Goal: Transaction & Acquisition: Obtain resource

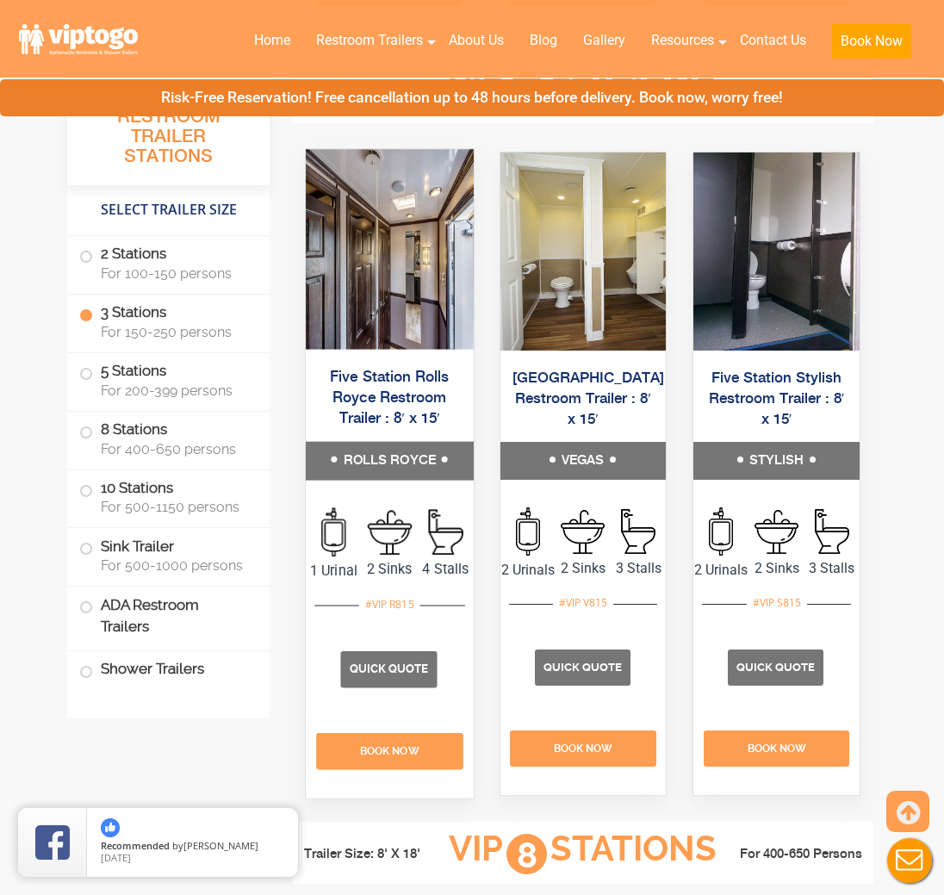
scroll to position [2839, 0]
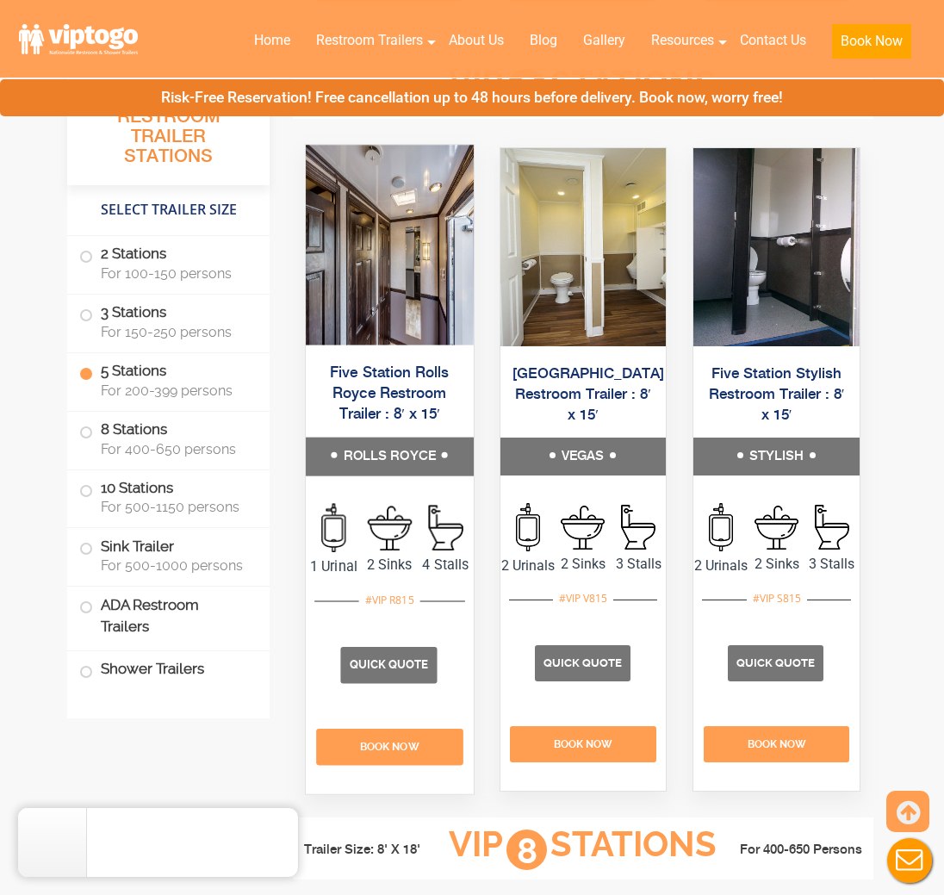
click at [382, 345] on img at bounding box center [390, 246] width 168 height 200
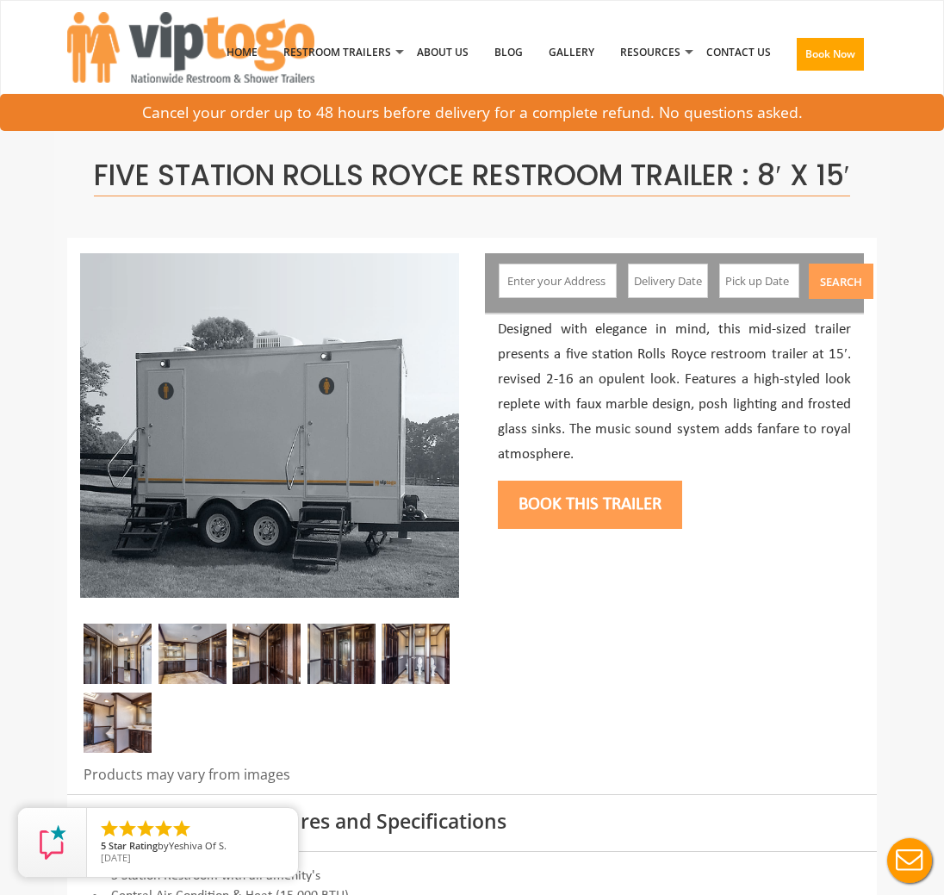
click at [137, 650] on img at bounding box center [118, 654] width 68 height 60
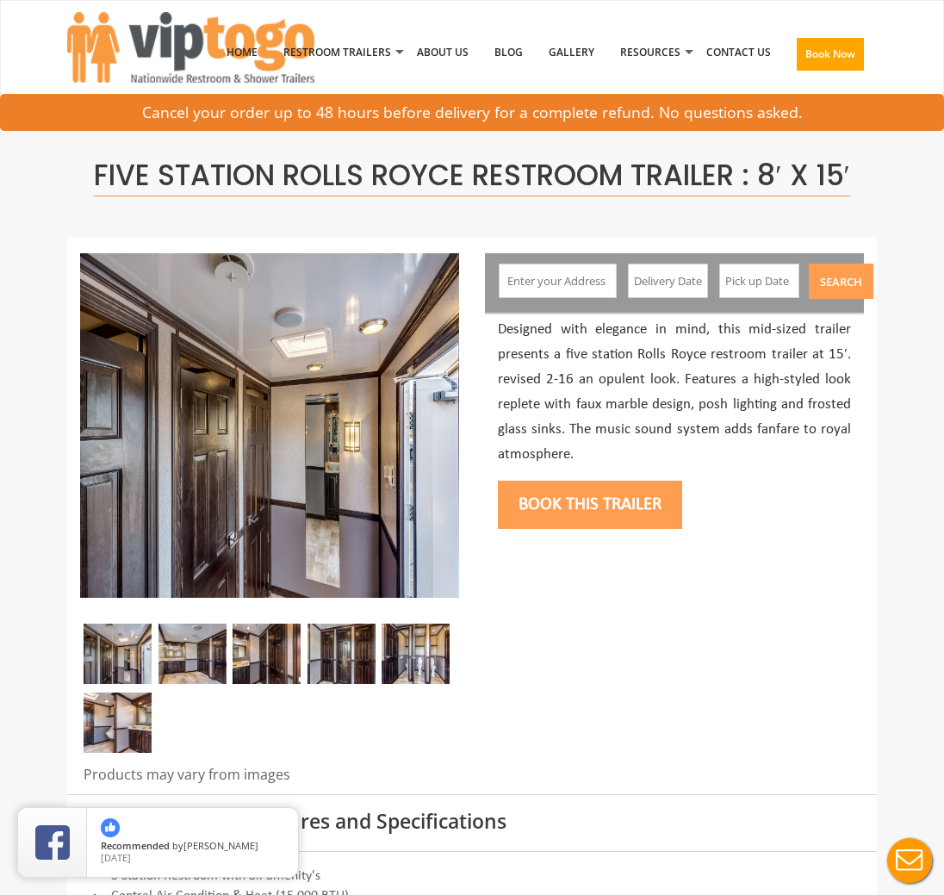
click at [190, 645] on img at bounding box center [192, 654] width 68 height 60
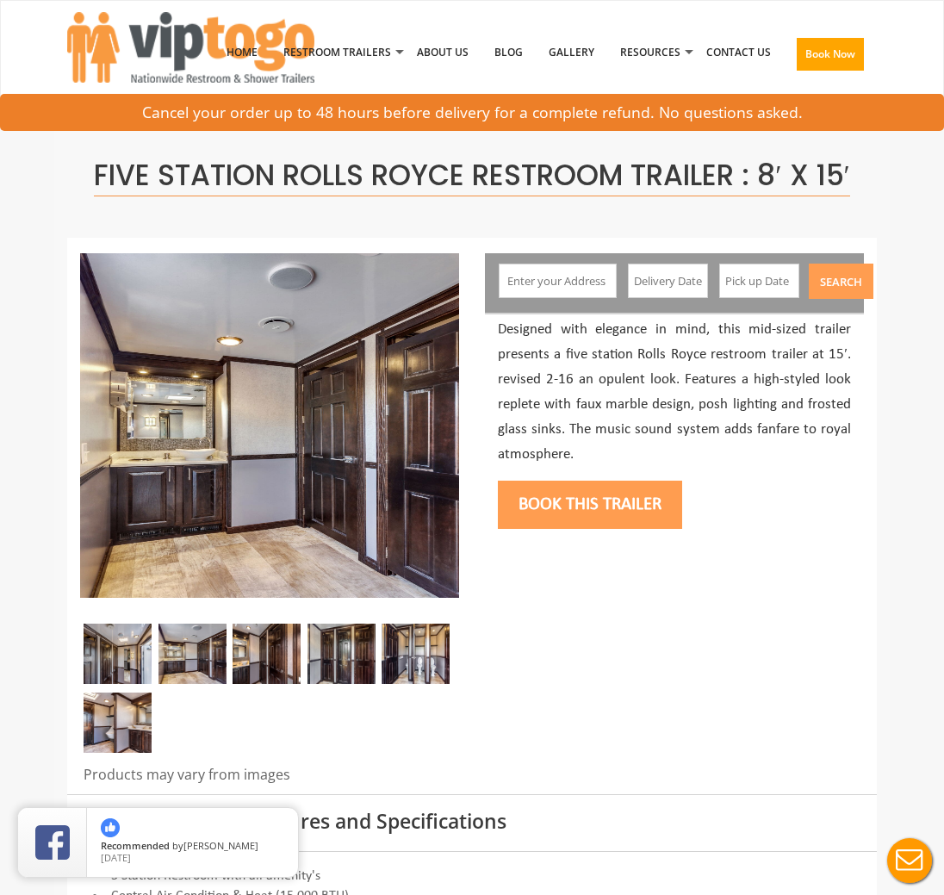
click at [258, 647] on img at bounding box center [267, 654] width 68 height 60
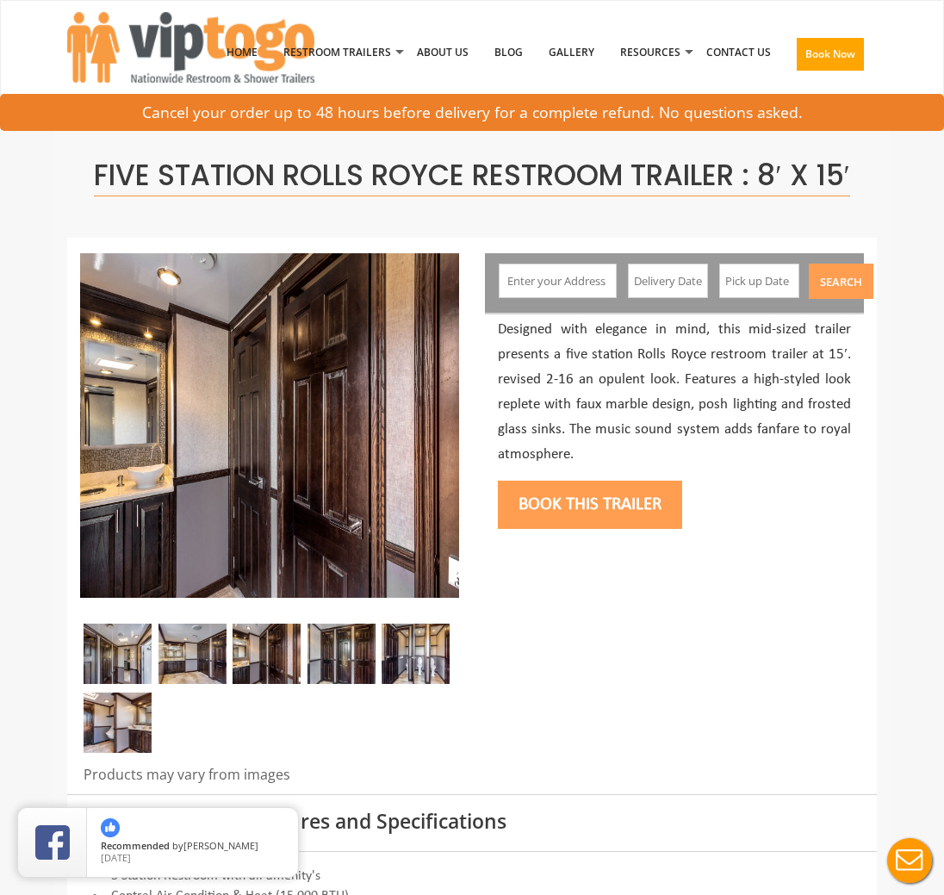
drag, startPoint x: 341, startPoint y: 647, endPoint x: 332, endPoint y: 648, distance: 9.5
click at [341, 648] on img at bounding box center [341, 654] width 68 height 60
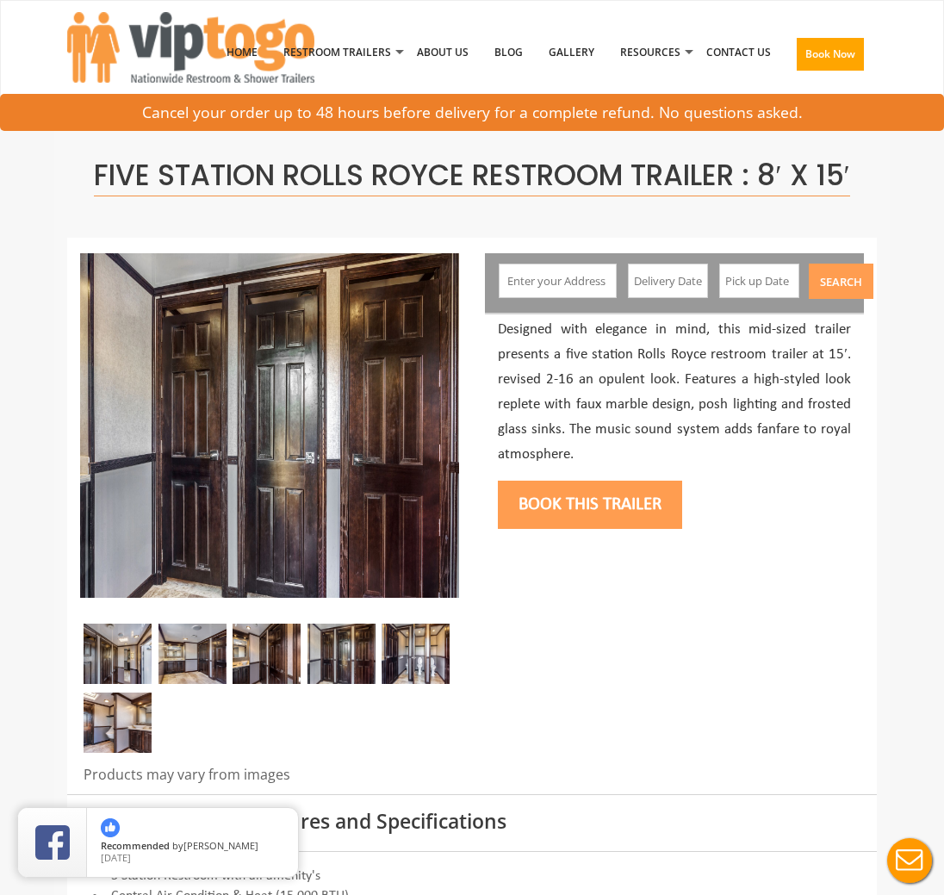
drag, startPoint x: 408, startPoint y: 647, endPoint x: 398, endPoint y: 648, distance: 10.4
click at [408, 647] on img at bounding box center [416, 654] width 68 height 60
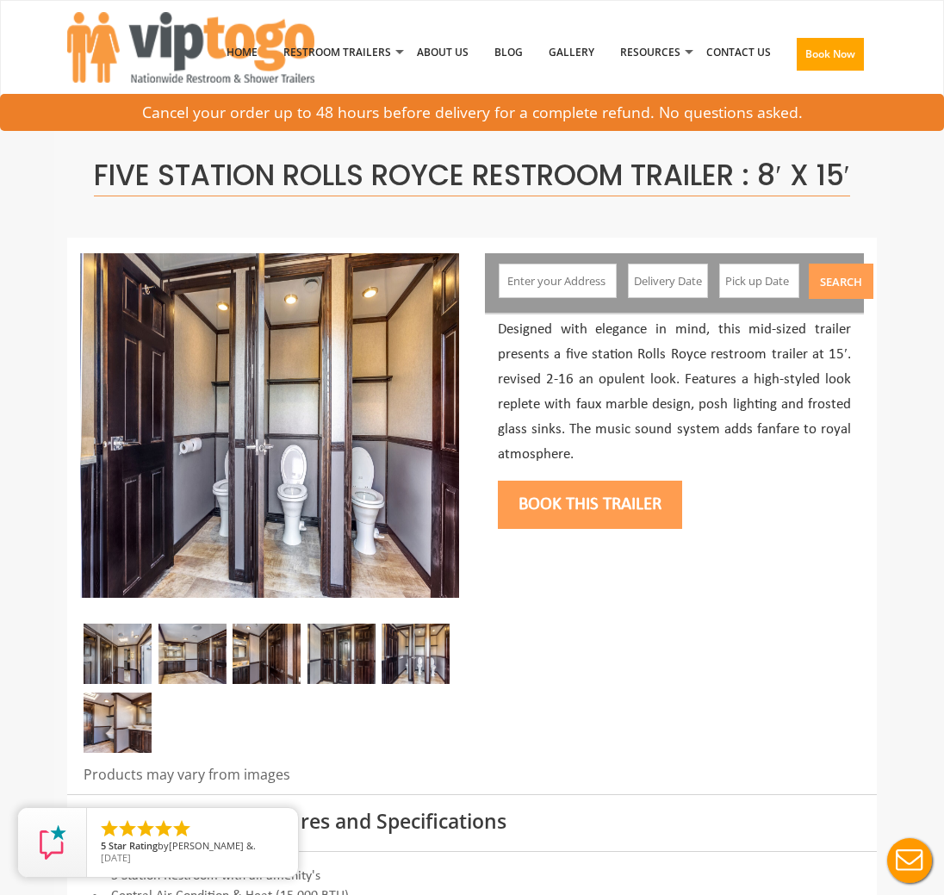
click at [115, 724] on img at bounding box center [118, 722] width 68 height 60
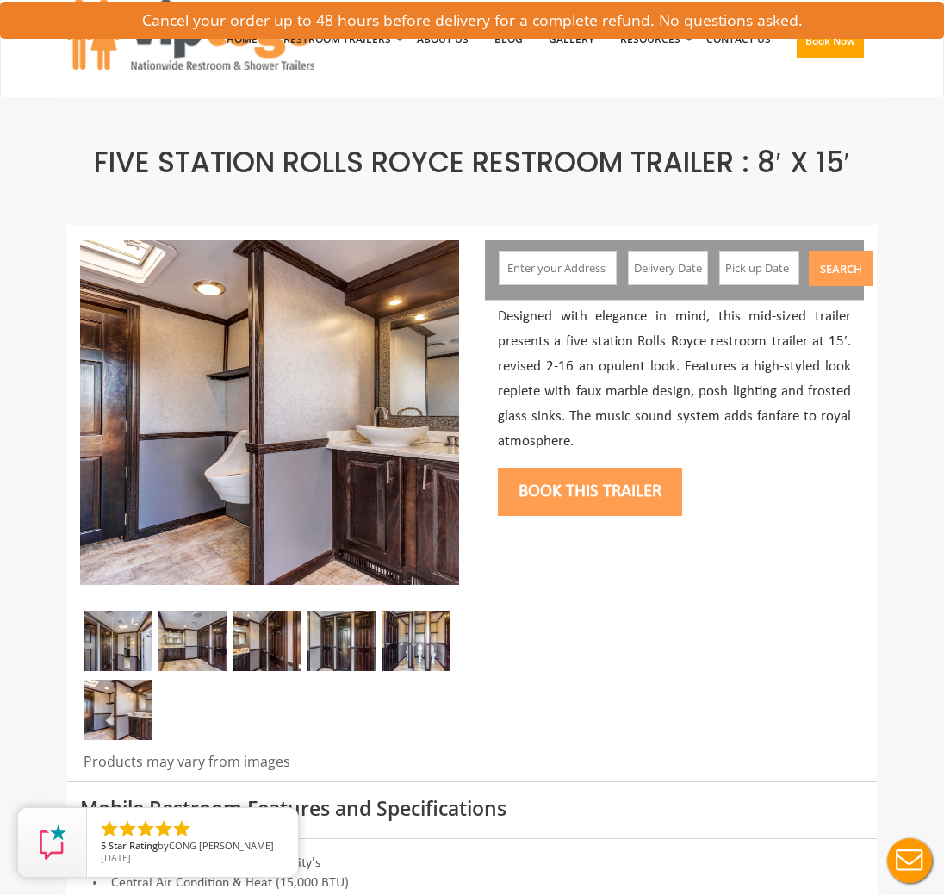
scroll to position [15, 0]
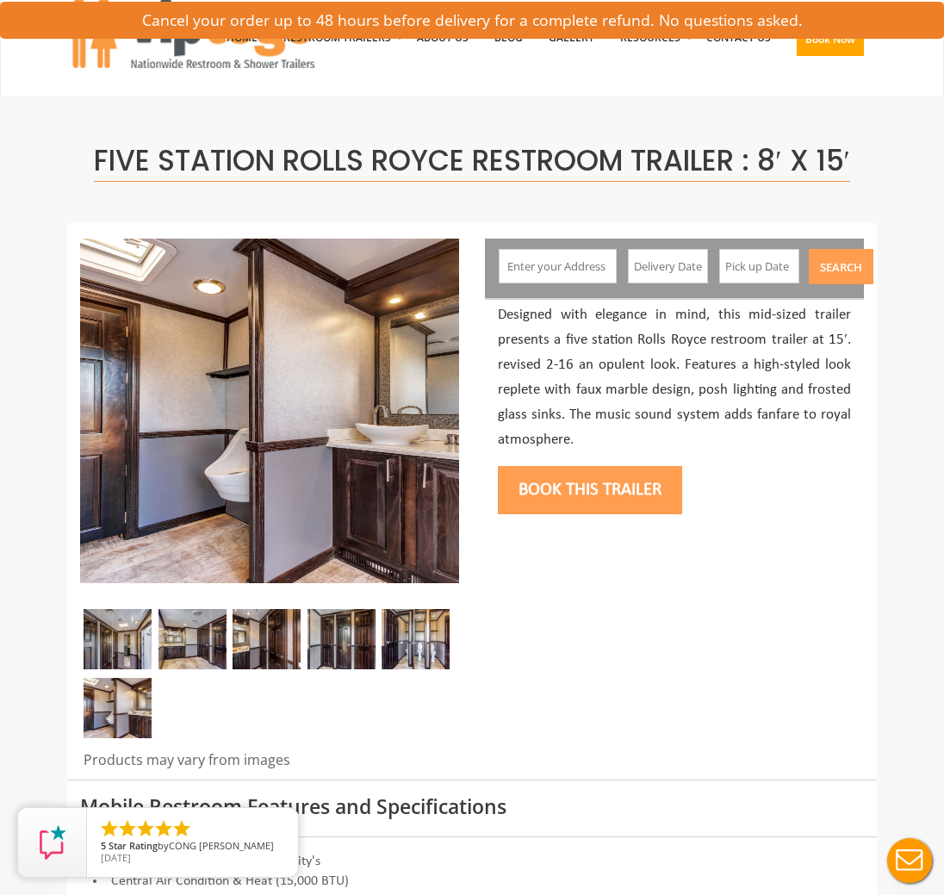
click at [280, 481] on img at bounding box center [269, 411] width 379 height 344
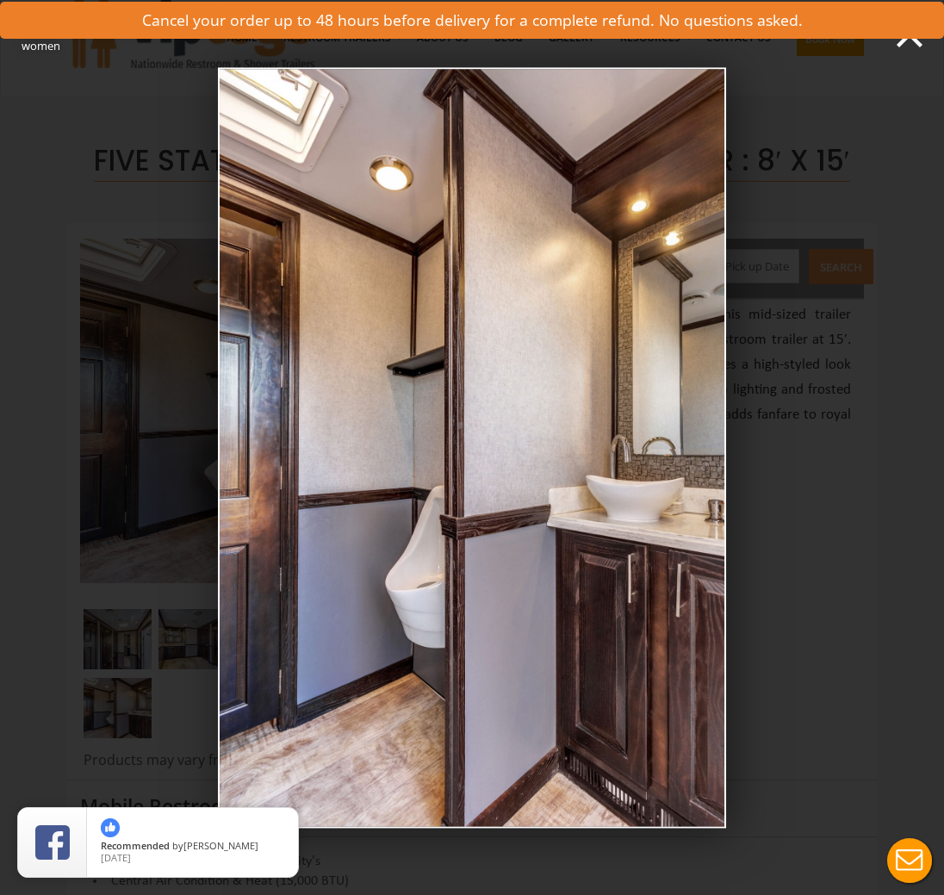
click at [845, 451] on div "Full view of five station restroom trailer with two separate doors for men and …" at bounding box center [472, 447] width 944 height 895
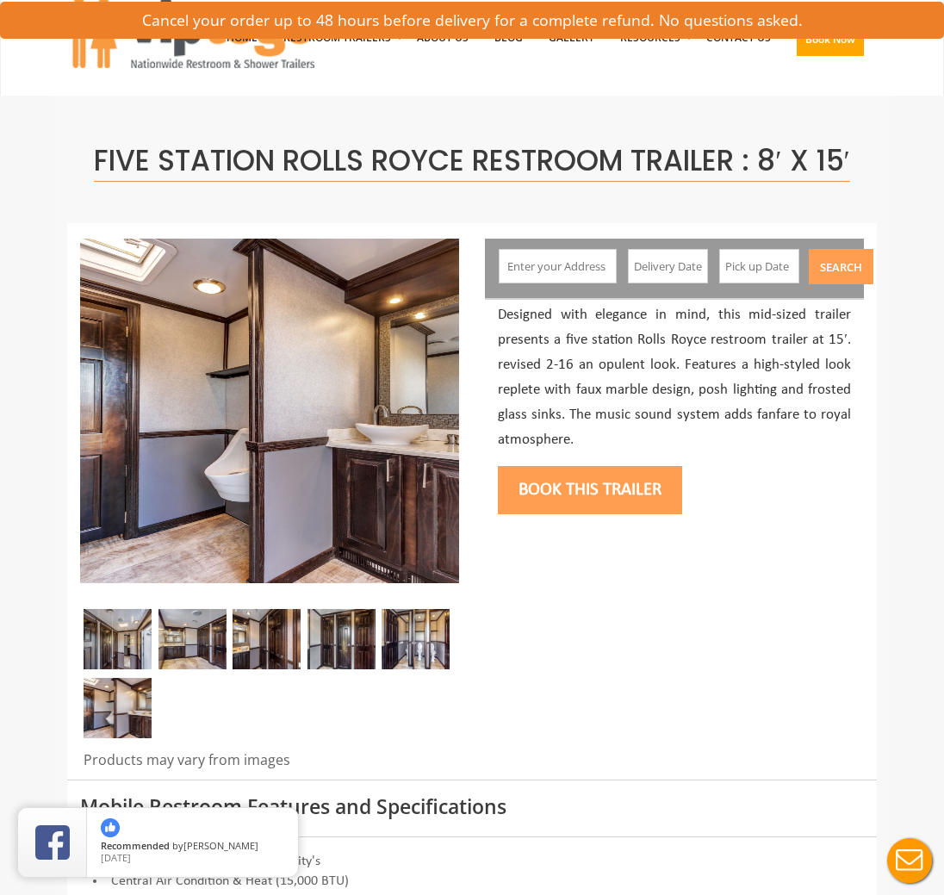
click at [318, 486] on img at bounding box center [269, 411] width 379 height 344
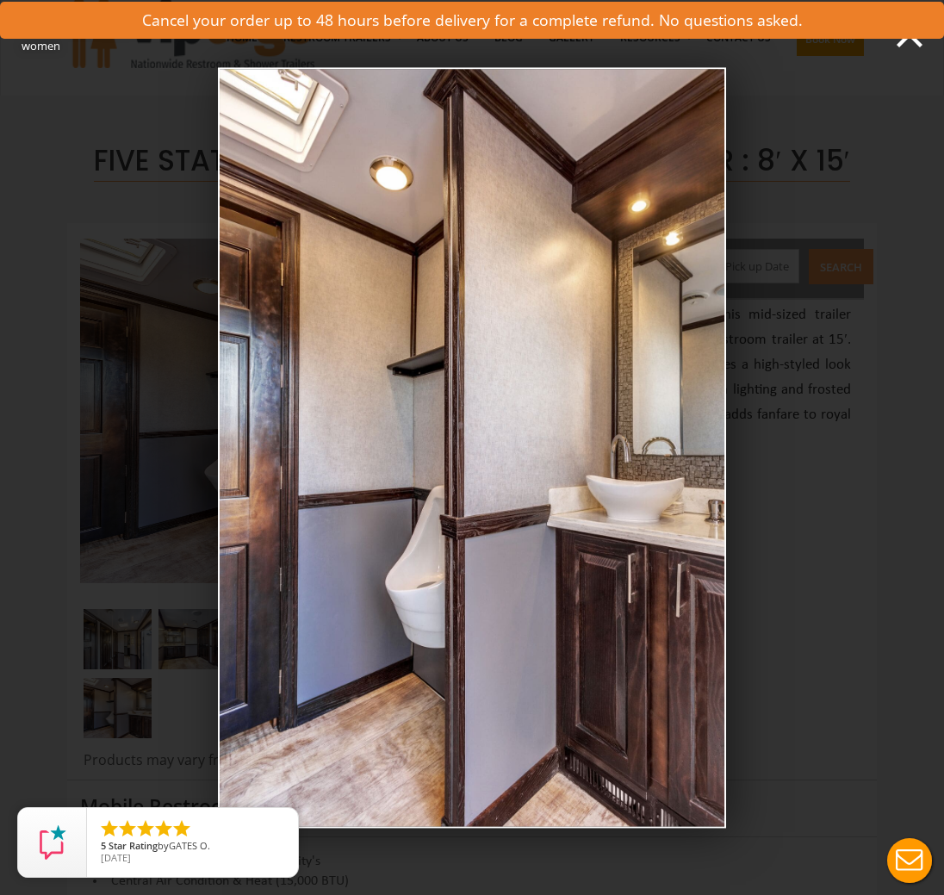
click at [716, 439] on img at bounding box center [472, 447] width 508 height 760
click at [915, 47] on icon at bounding box center [910, 35] width 52 height 52
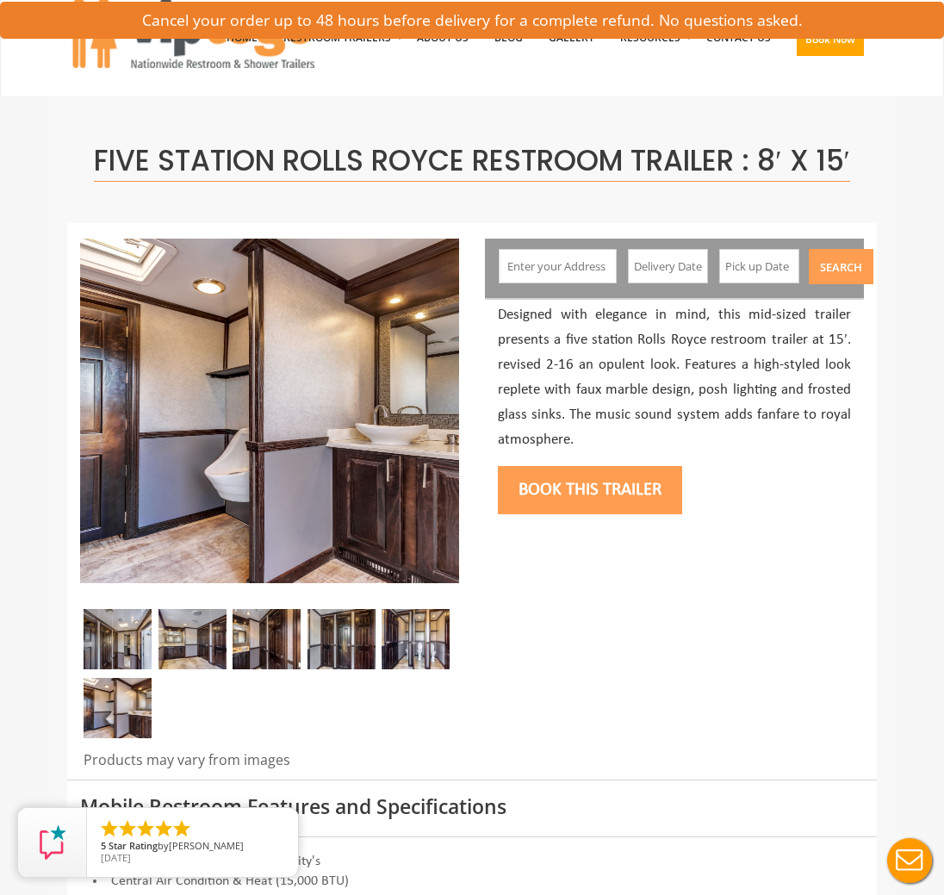
click at [202, 642] on img at bounding box center [192, 639] width 68 height 60
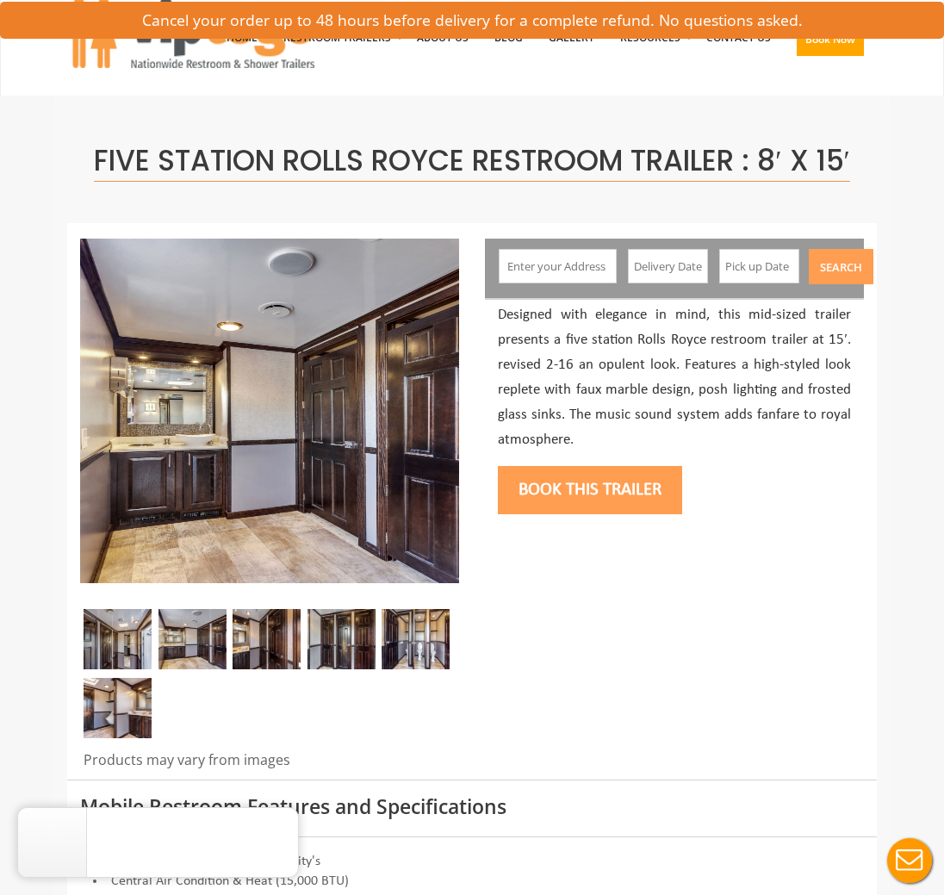
click at [254, 646] on img at bounding box center [267, 639] width 68 height 60
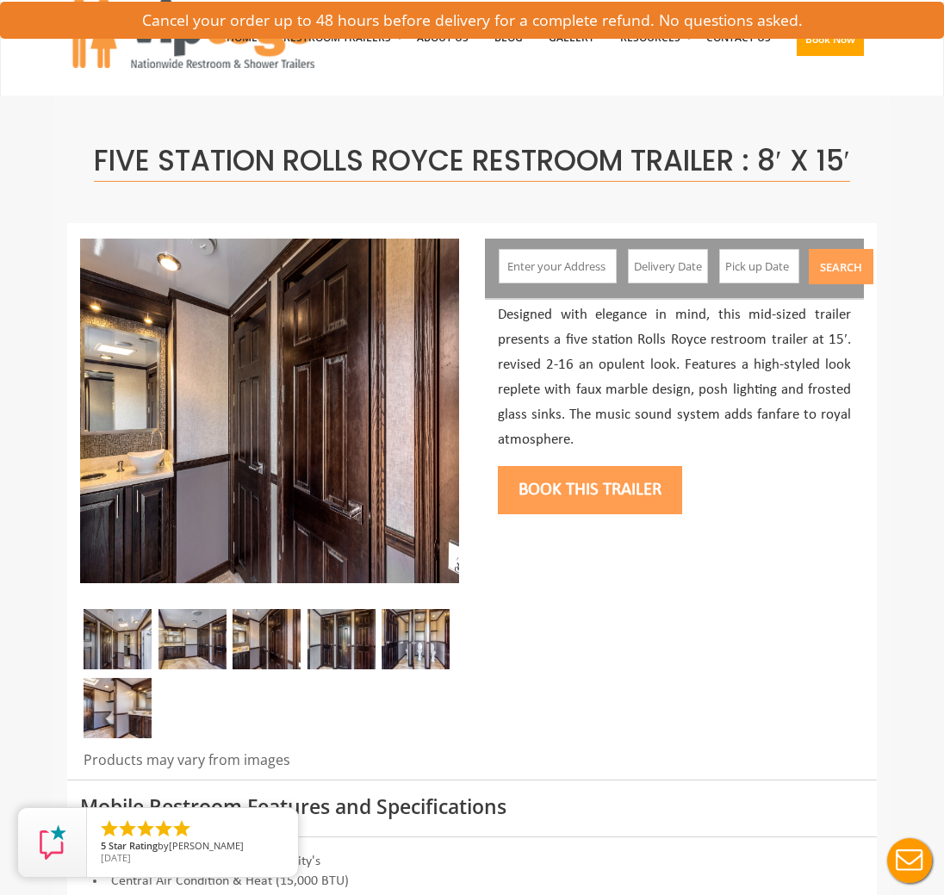
click at [332, 648] on img at bounding box center [341, 639] width 68 height 60
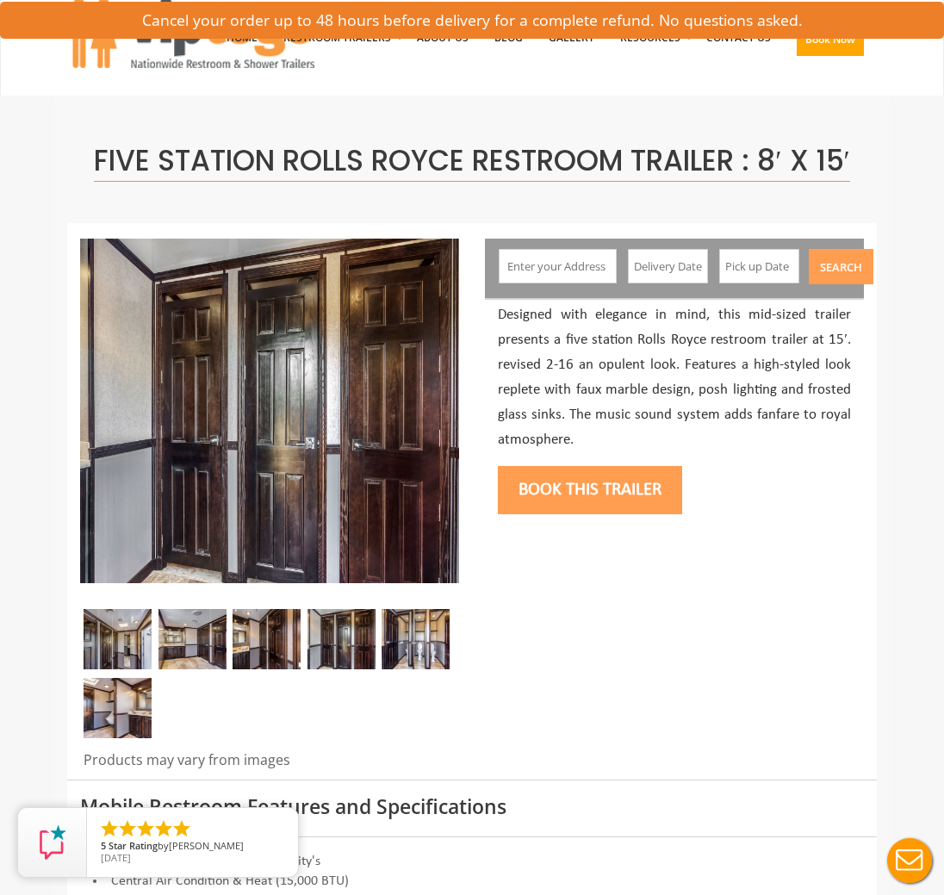
click at [409, 648] on img at bounding box center [416, 639] width 68 height 60
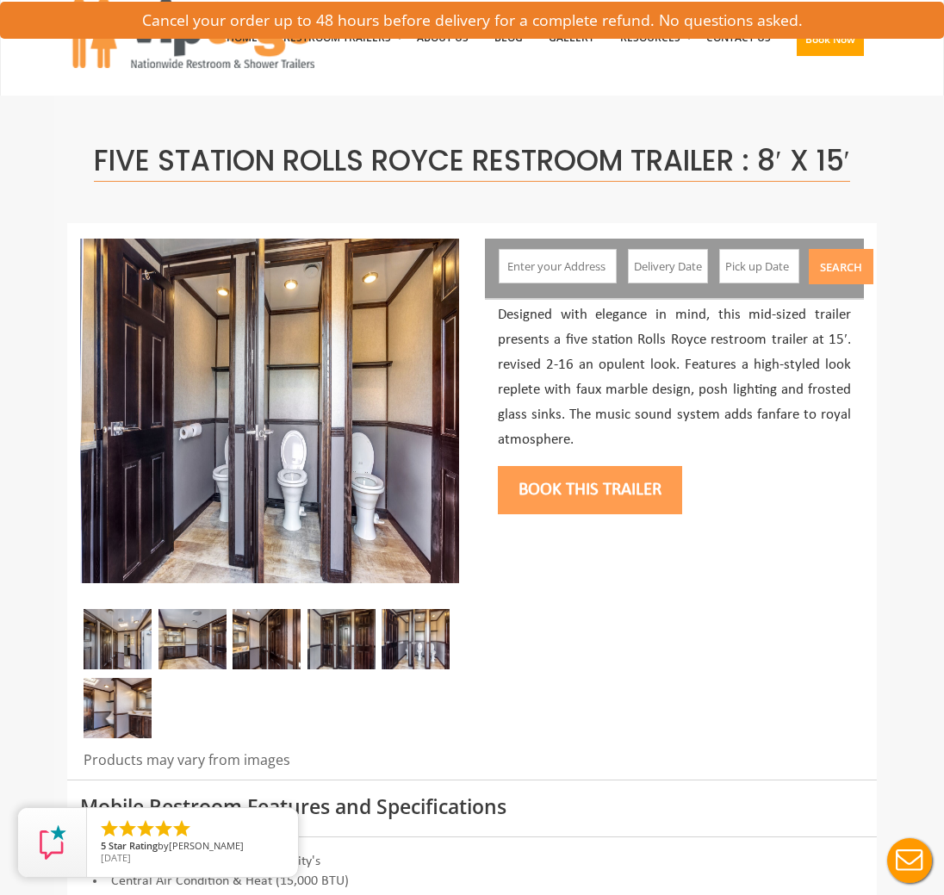
click at [129, 703] on img at bounding box center [118, 708] width 68 height 60
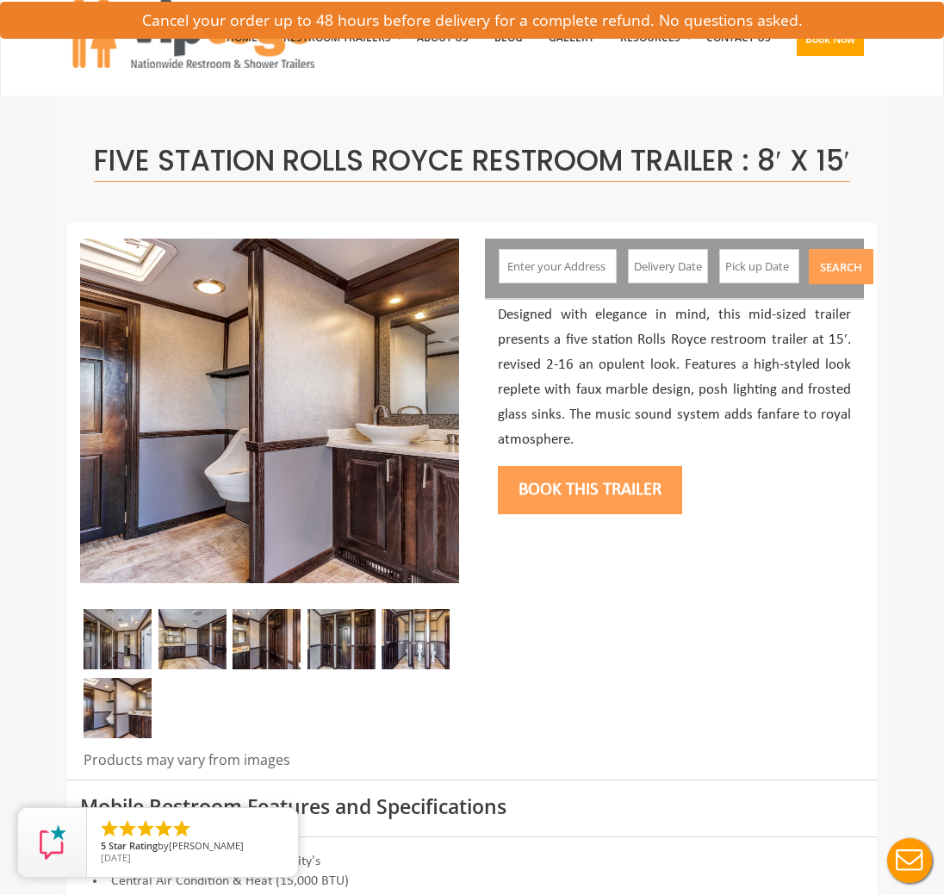
click at [127, 652] on img at bounding box center [118, 639] width 68 height 60
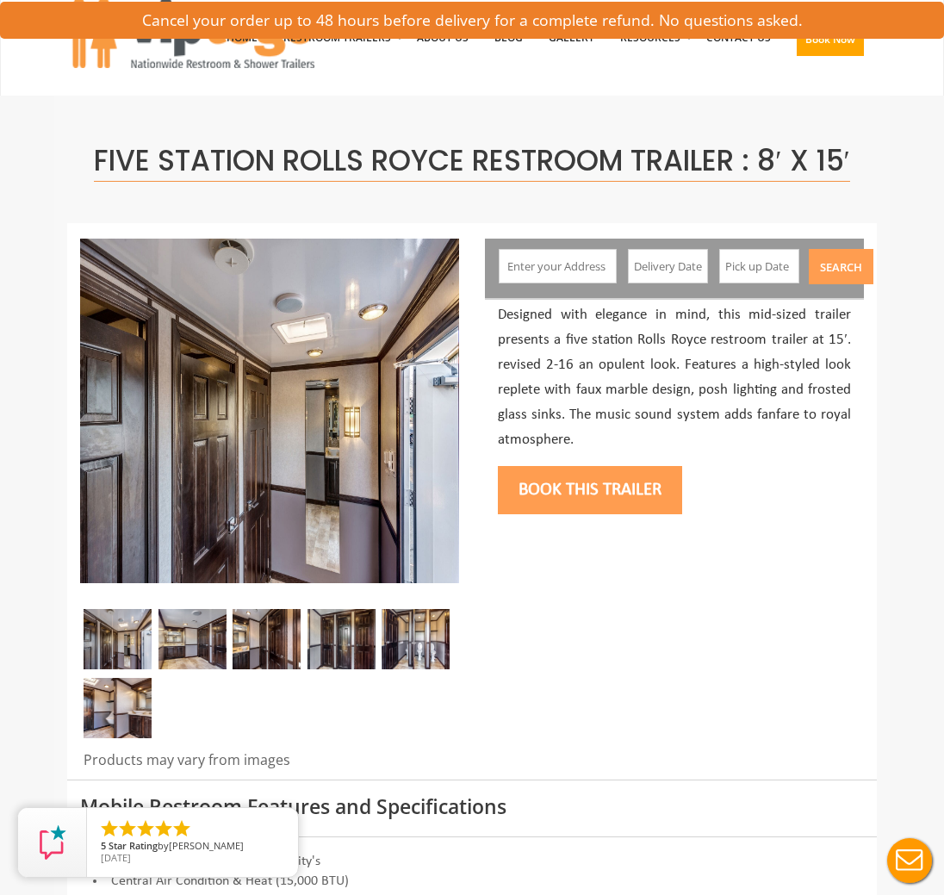
click at [190, 646] on img at bounding box center [192, 639] width 68 height 60
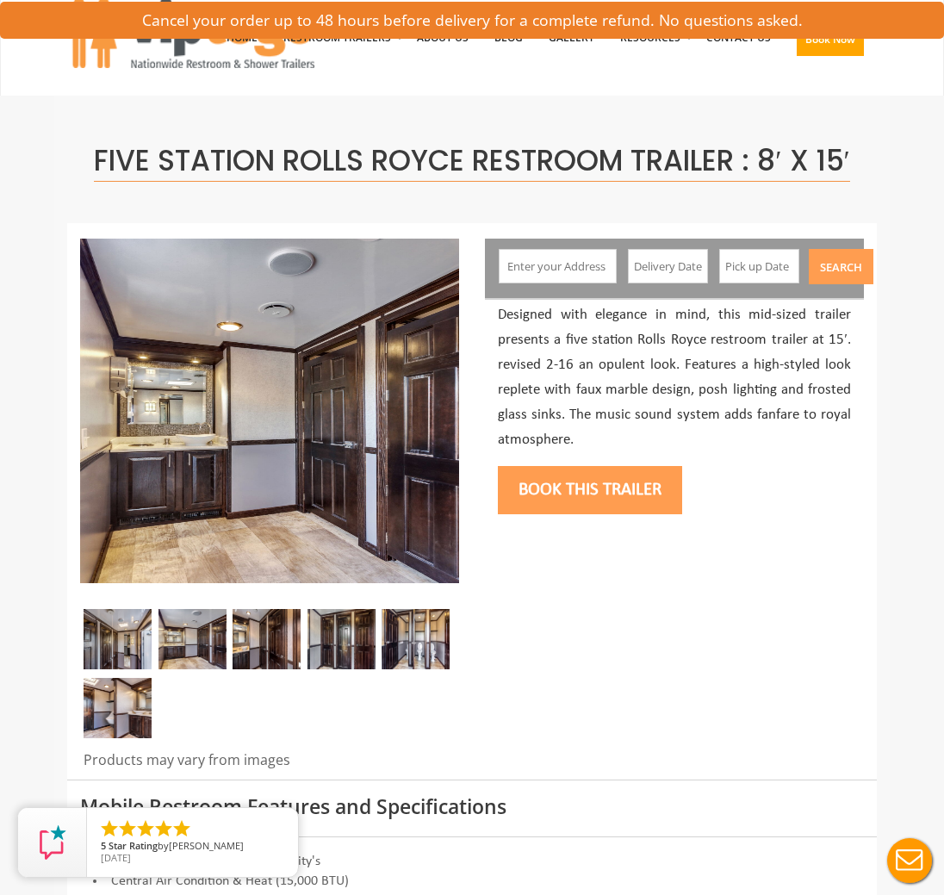
click at [271, 628] on img at bounding box center [267, 639] width 68 height 60
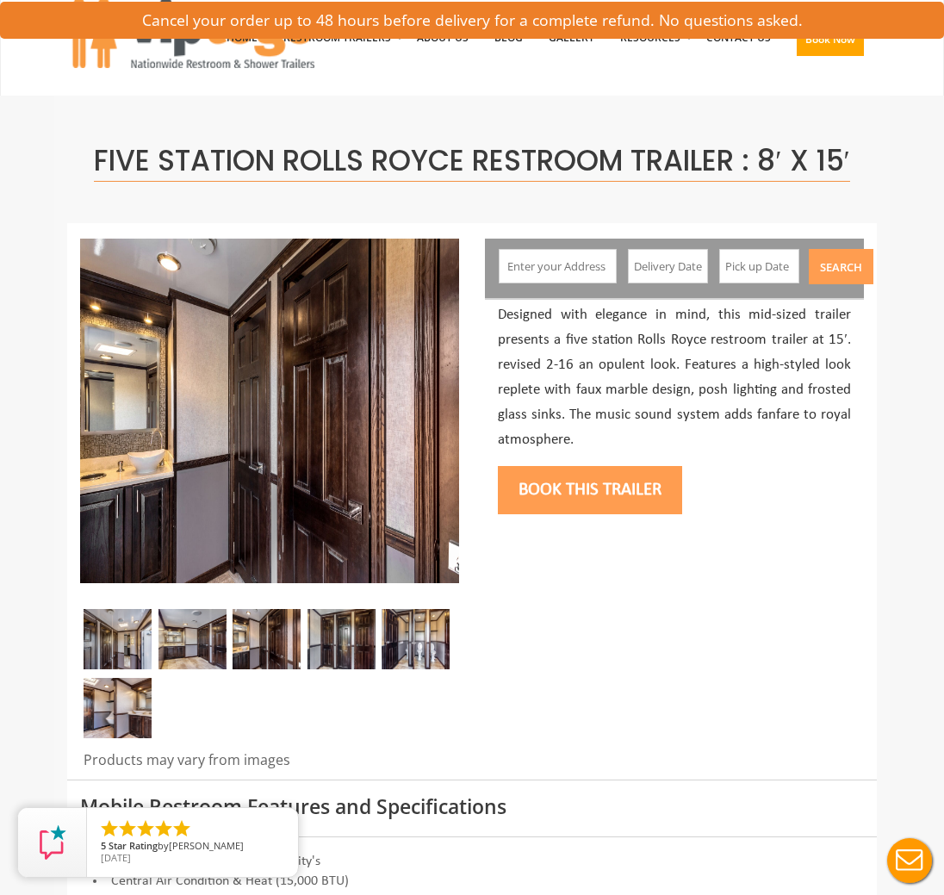
click at [337, 630] on img at bounding box center [341, 639] width 68 height 60
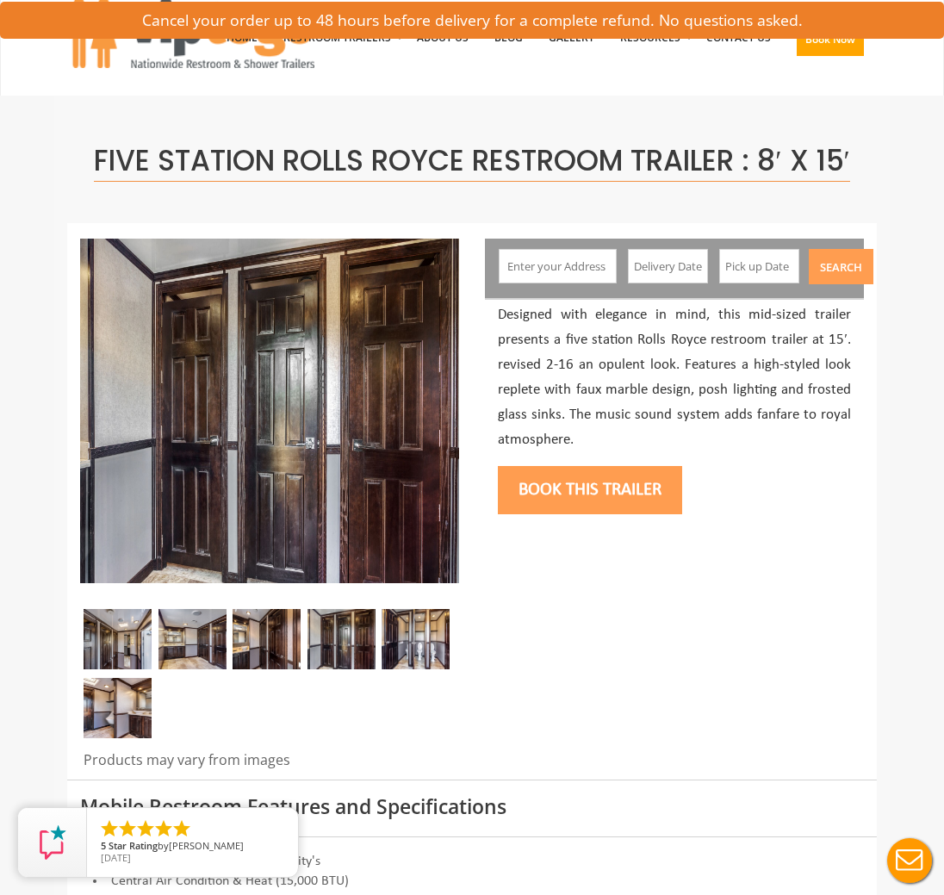
click at [417, 627] on img at bounding box center [416, 639] width 68 height 60
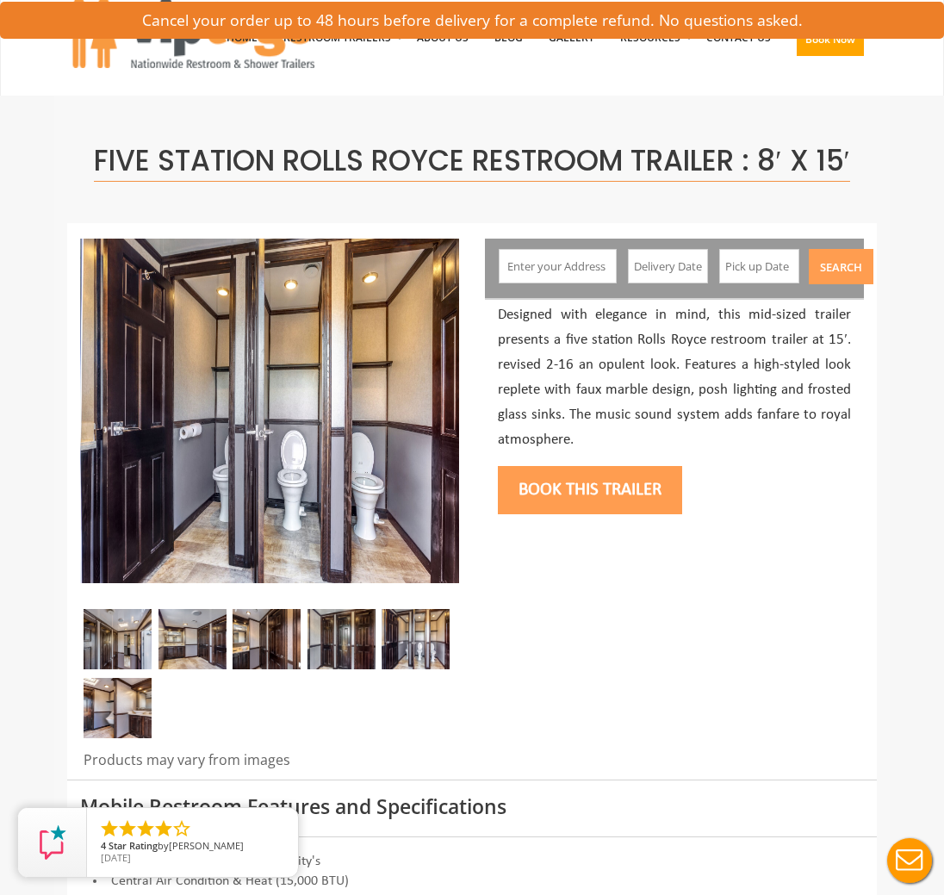
click at [127, 717] on img at bounding box center [118, 708] width 68 height 60
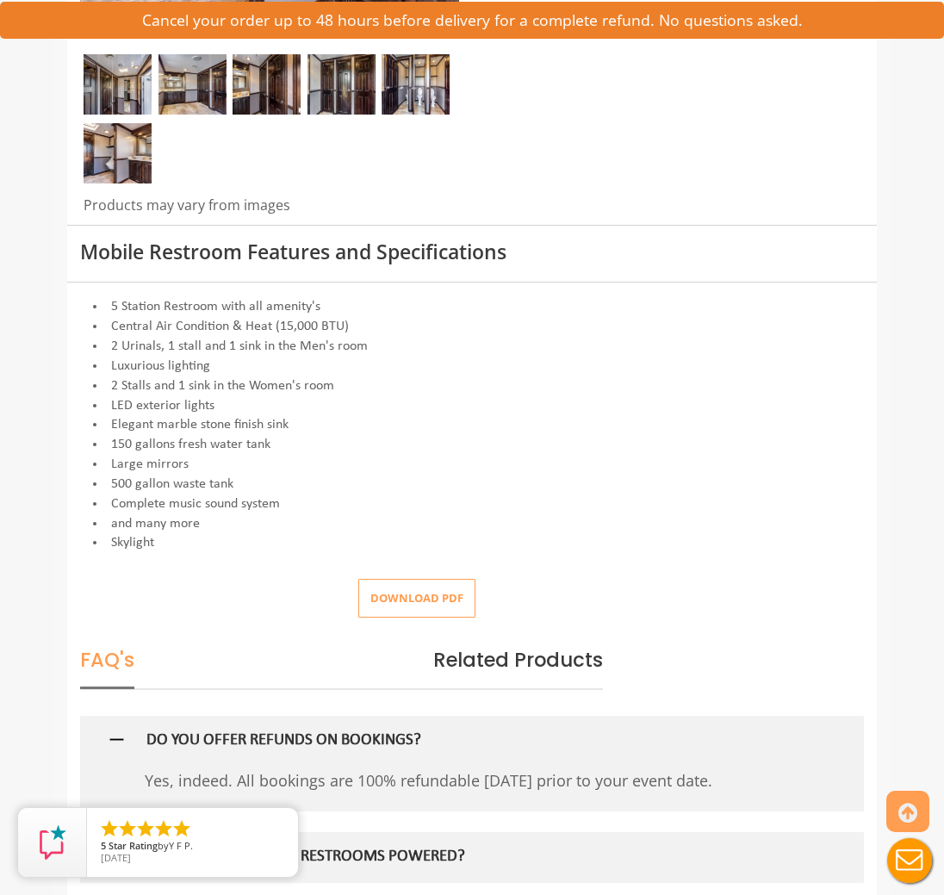
scroll to position [590, 0]
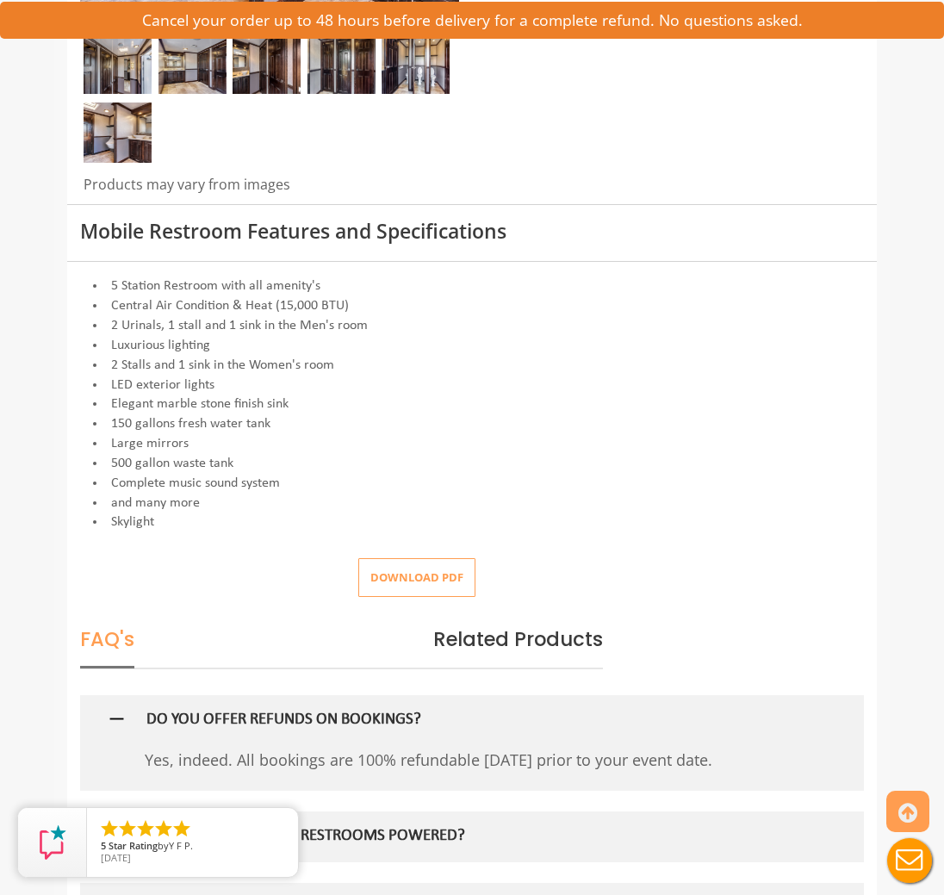
click at [411, 567] on button "Download pdf" at bounding box center [416, 577] width 117 height 39
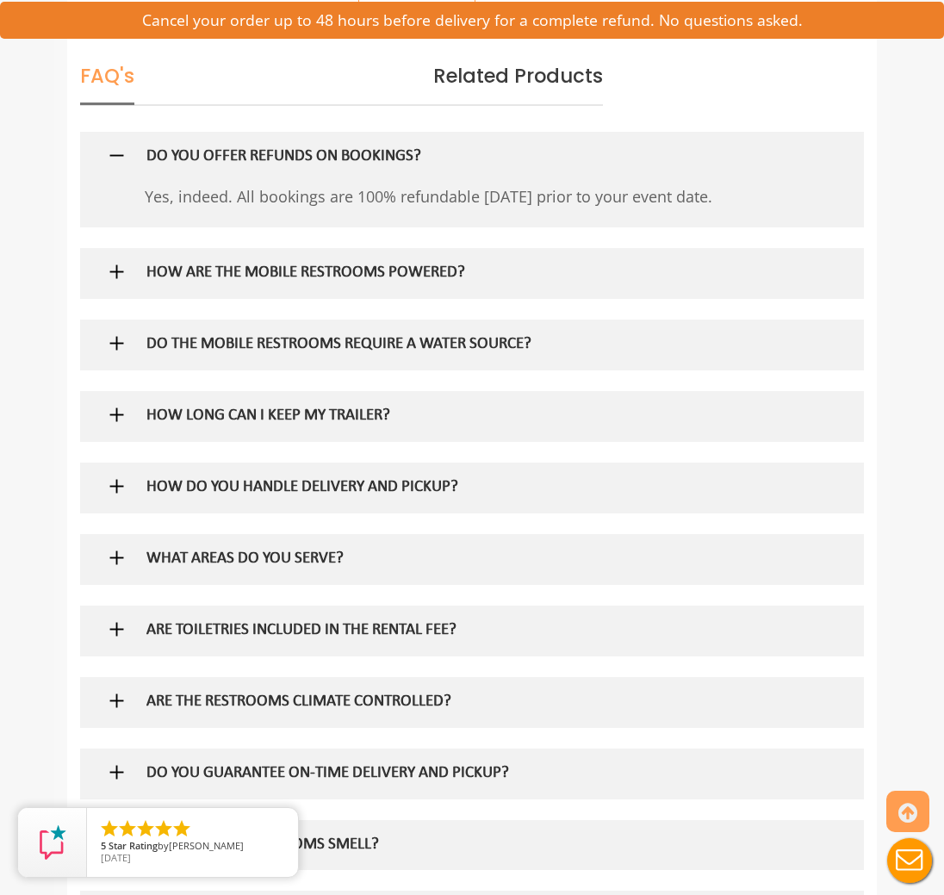
scroll to position [1167, 0]
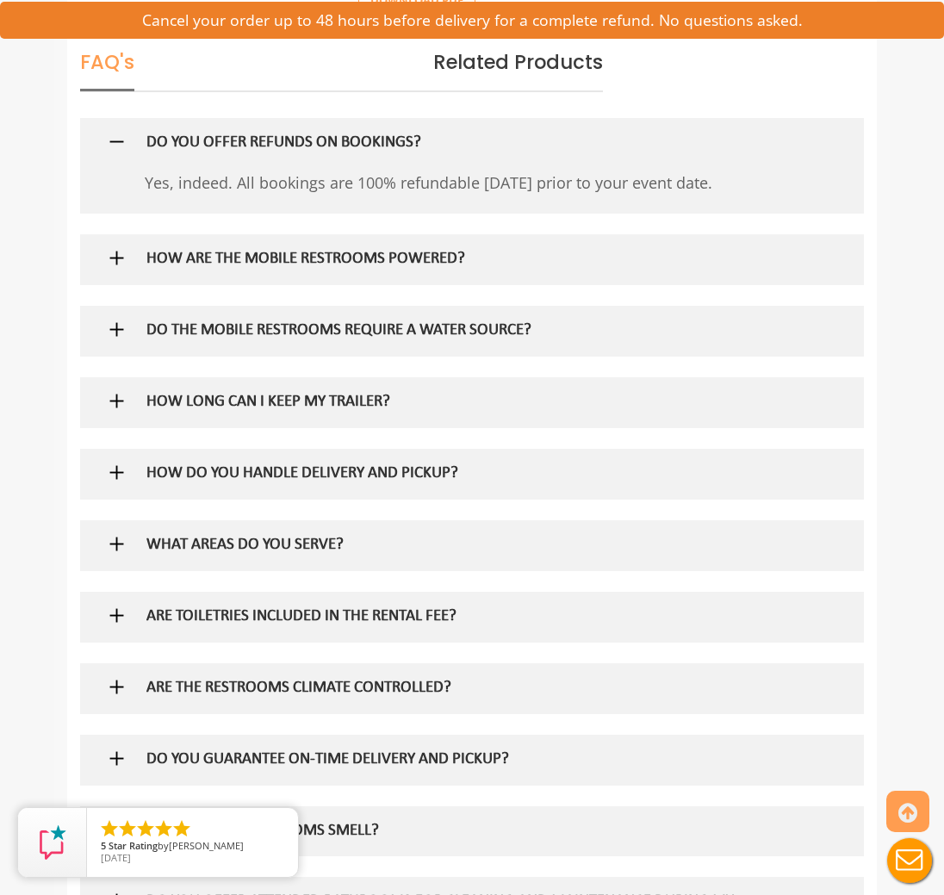
click at [358, 377] on div "HOW LONG CAN I KEEP MY TRAILER?" at bounding box center [448, 402] width 631 height 50
click at [359, 377] on div "HOW LONG CAN I KEEP MY TRAILER?" at bounding box center [448, 402] width 631 height 50
click at [366, 394] on h5 "HOW LONG CAN I KEEP MY TRAILER?" at bounding box center [448, 403] width 605 height 18
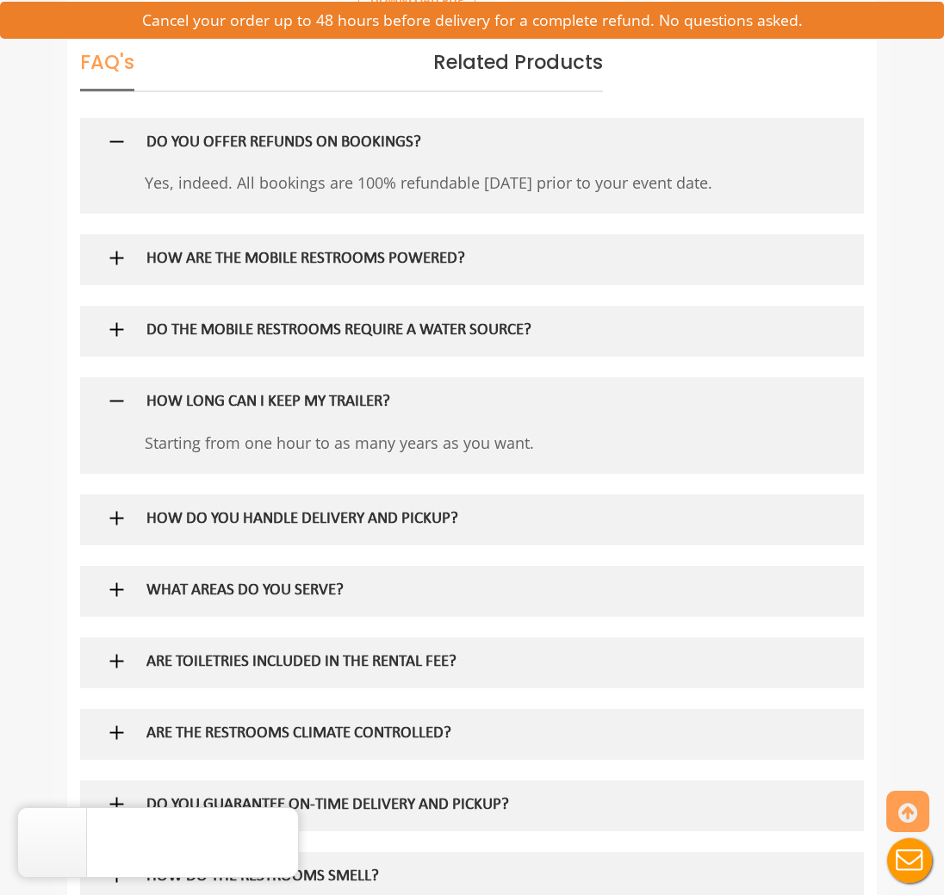
scroll to position [1179, 0]
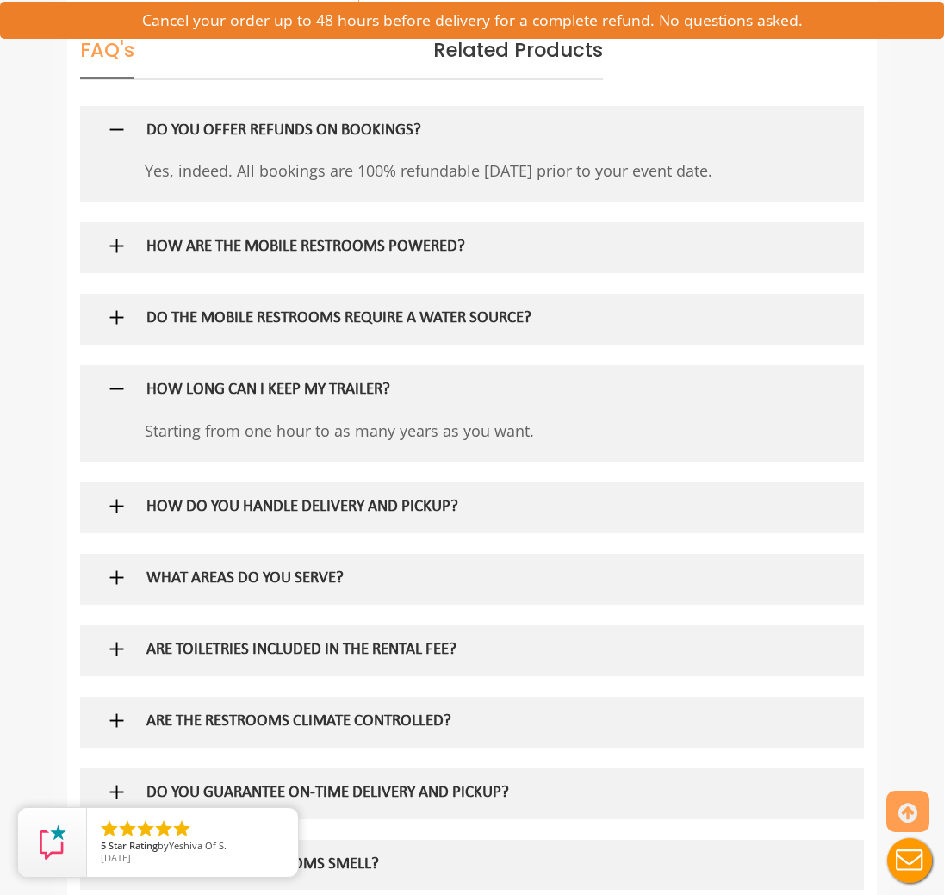
click at [412, 499] on h5 "HOW DO YOU HANDLE DELIVERY AND PICKUP?" at bounding box center [448, 508] width 605 height 18
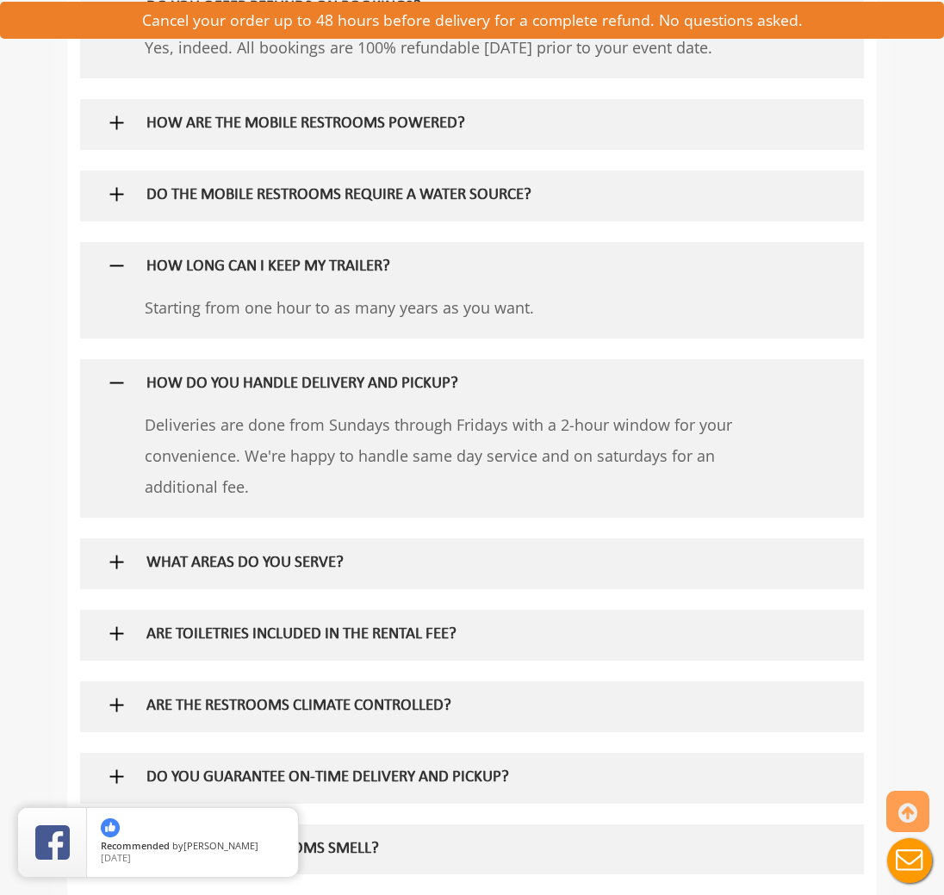
scroll to position [1306, 0]
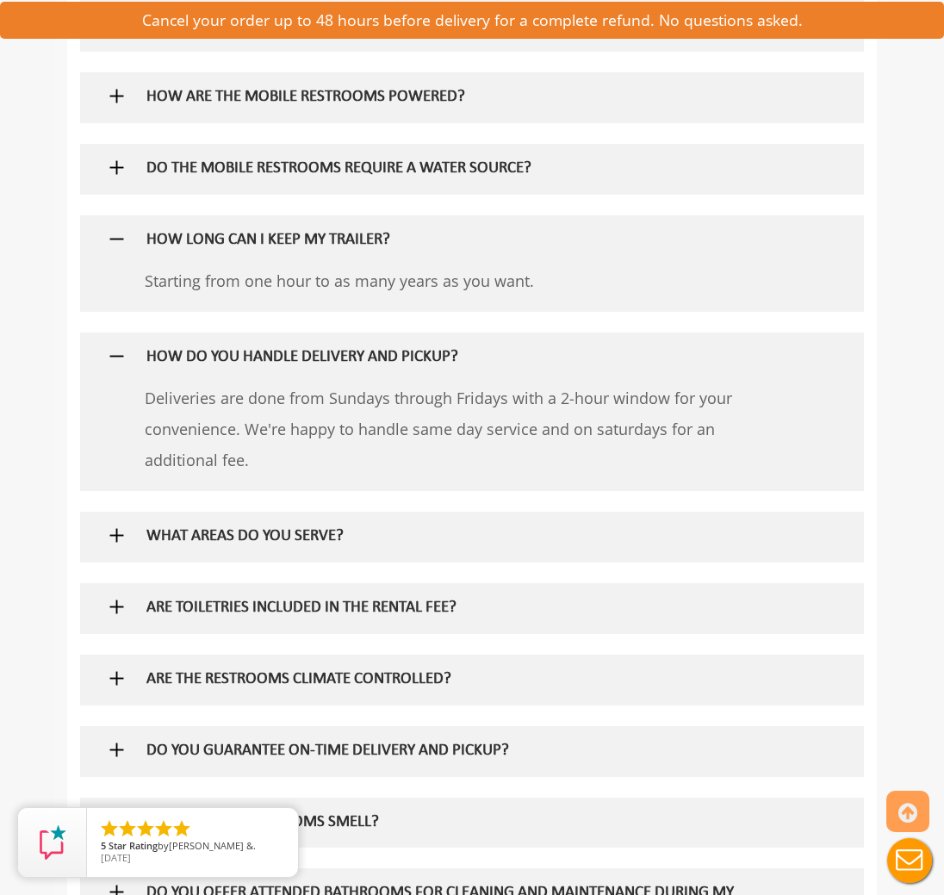
click at [357, 528] on h5 "WHAT AREAS DO YOU SERVE?" at bounding box center [448, 537] width 605 height 18
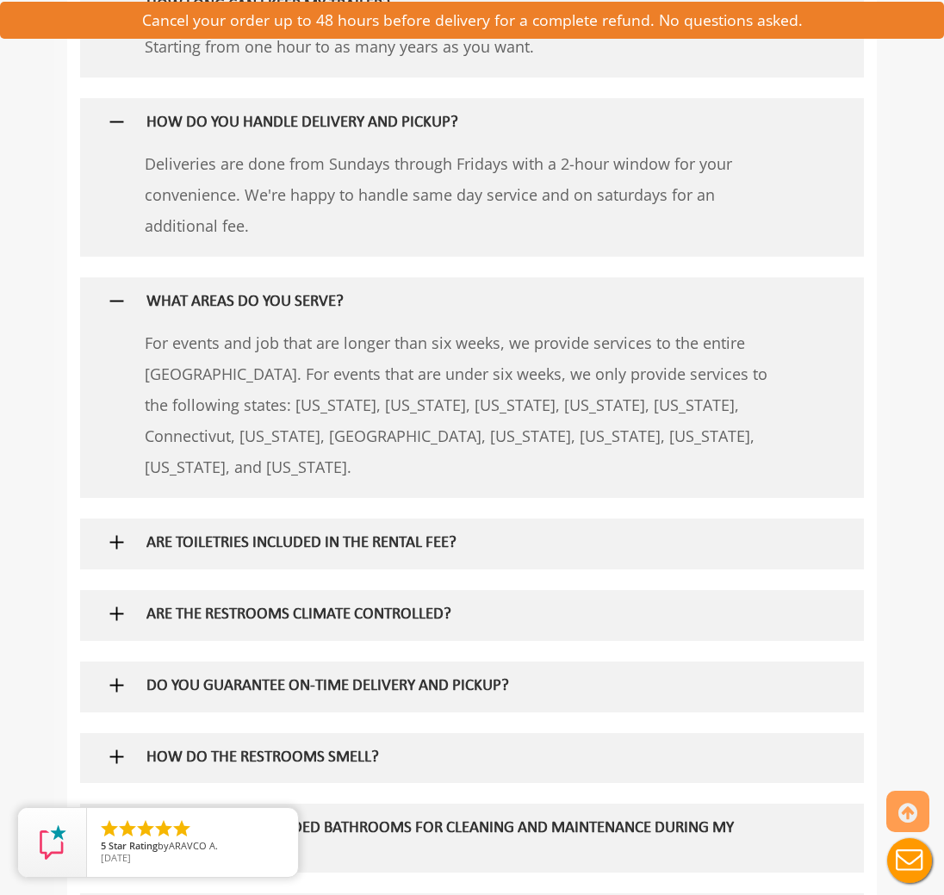
scroll to position [1571, 0]
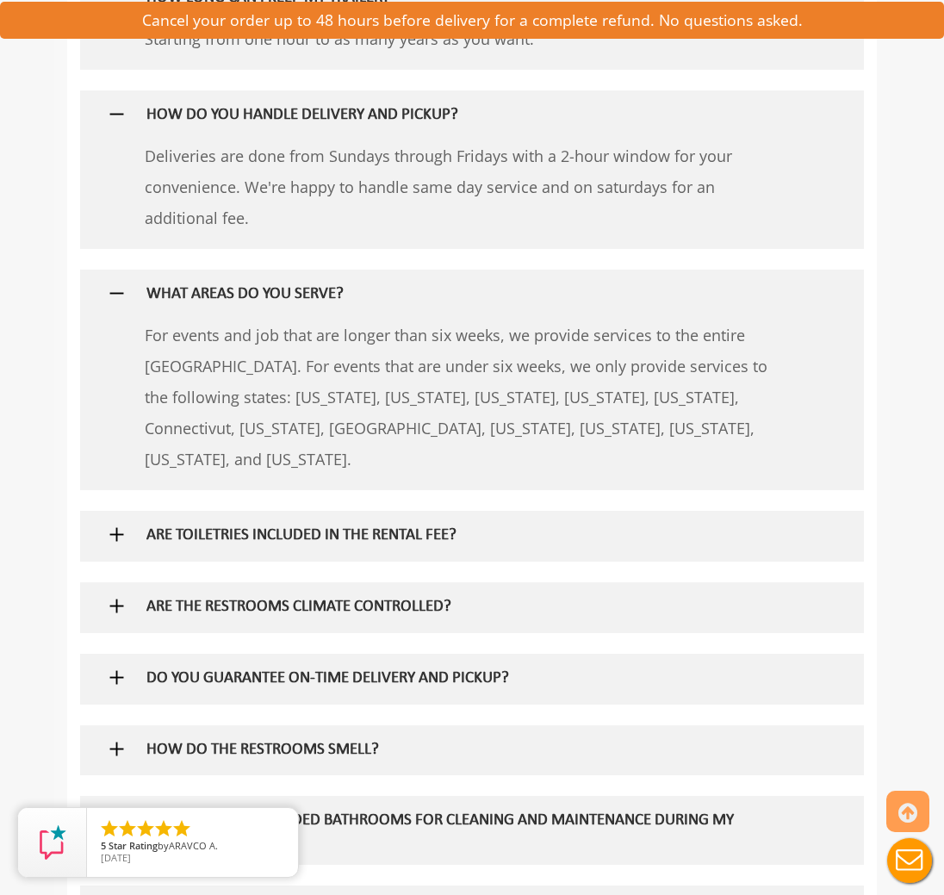
click at [411, 527] on h5 "ARE TOILETRIES INCLUDED IN THE RENTAL FEE?" at bounding box center [448, 536] width 605 height 18
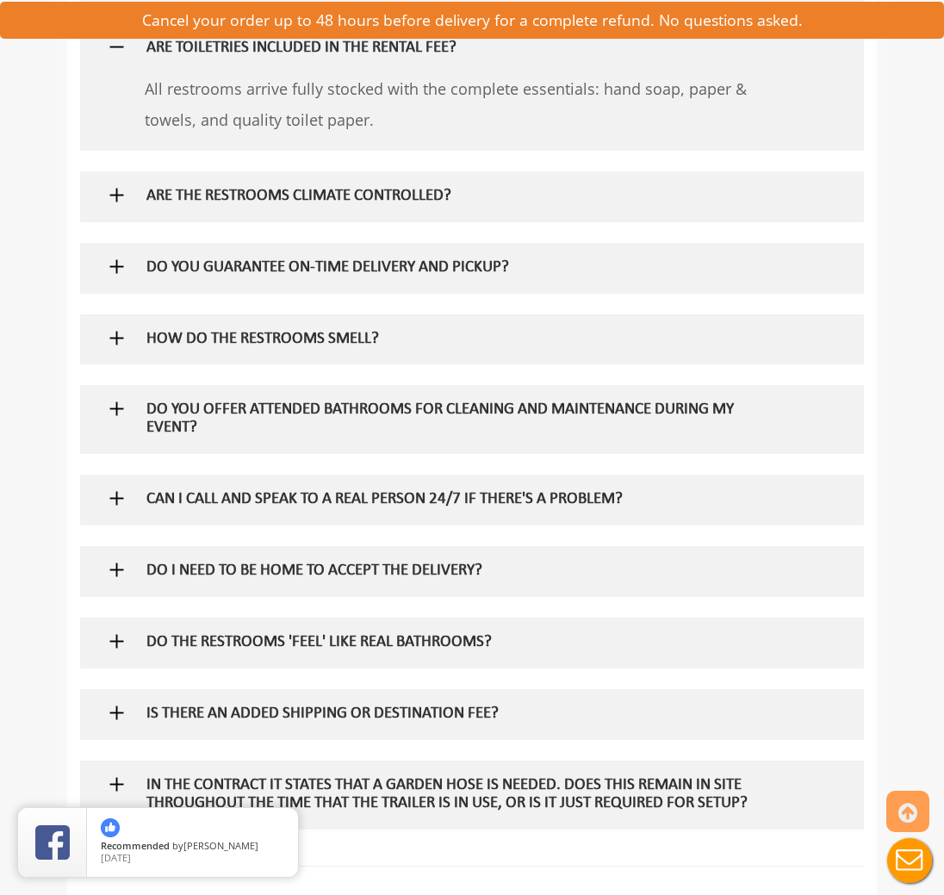
scroll to position [2063, 0]
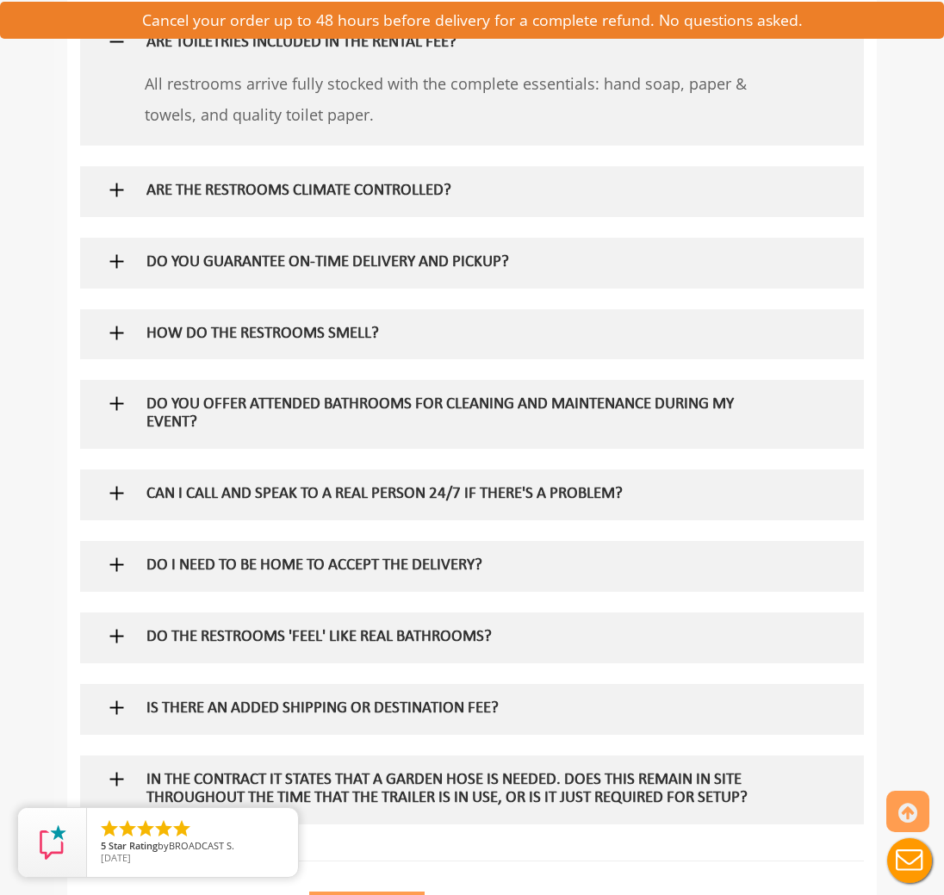
click at [445, 396] on h5 "DO YOU OFFER ATTENDED BATHROOMS FOR CLEANING AND MAINTENANCE DURING MY EVENT?" at bounding box center [448, 414] width 605 height 36
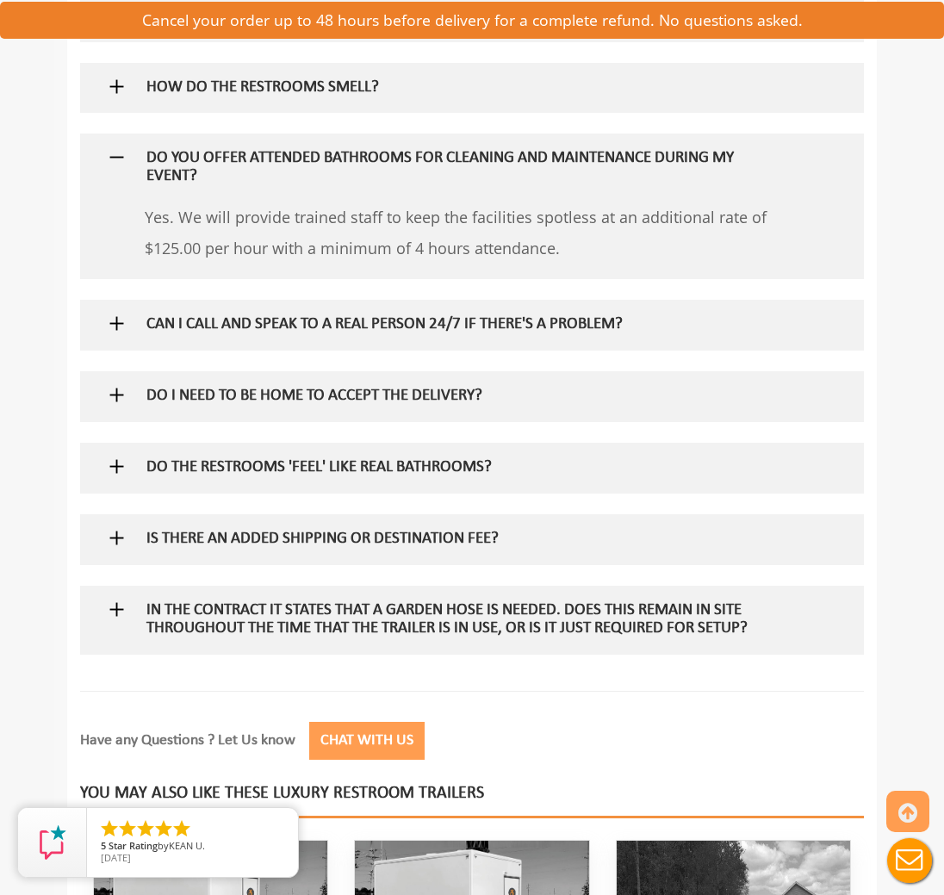
scroll to position [2311, 0]
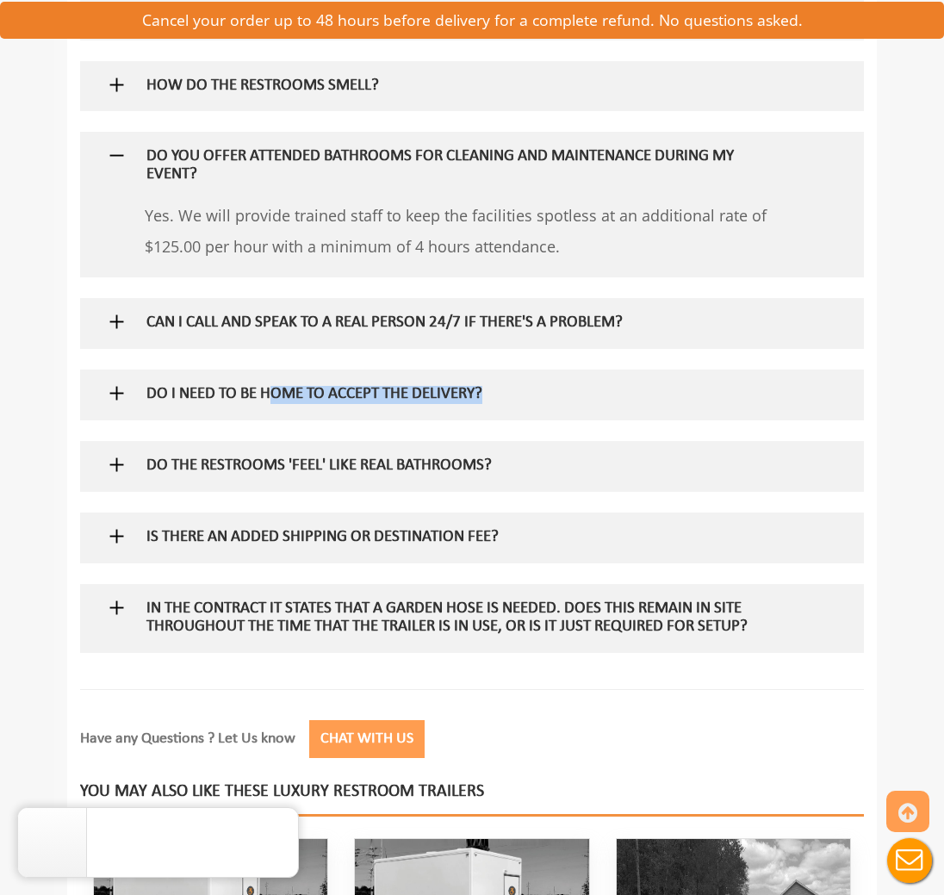
click at [287, 369] on div "DO I NEED TO BE HOME TO ACCEPT THE DELIVERY?" at bounding box center [448, 394] width 631 height 50
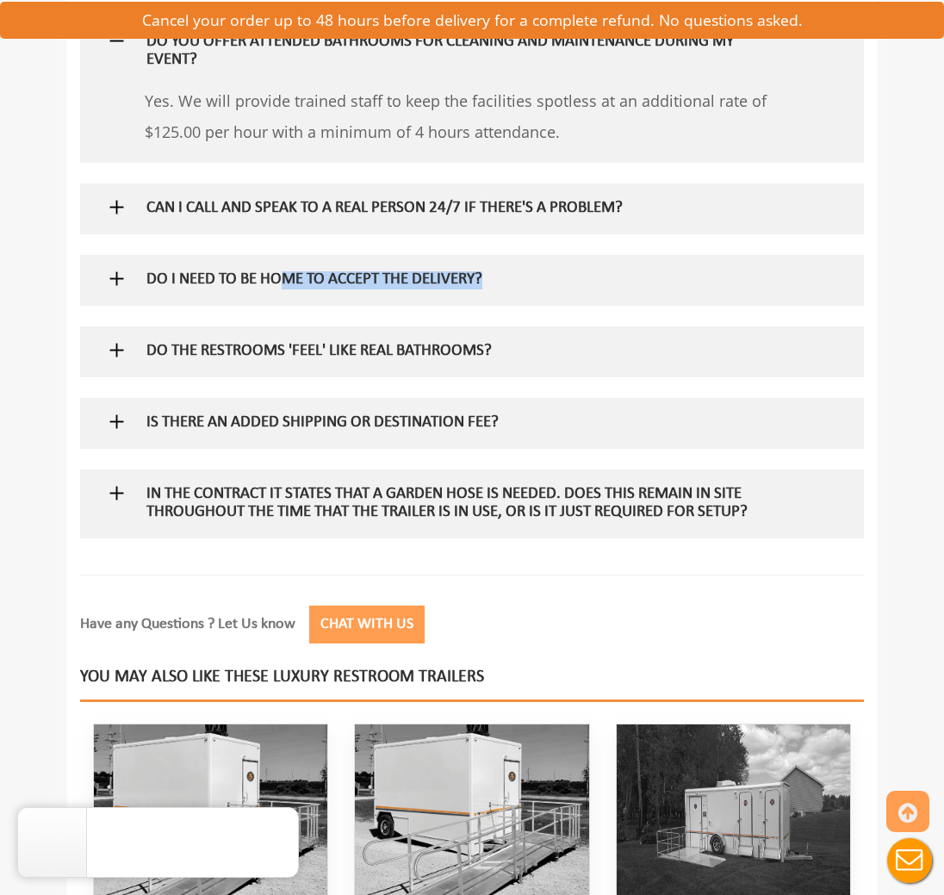
scroll to position [2460, 0]
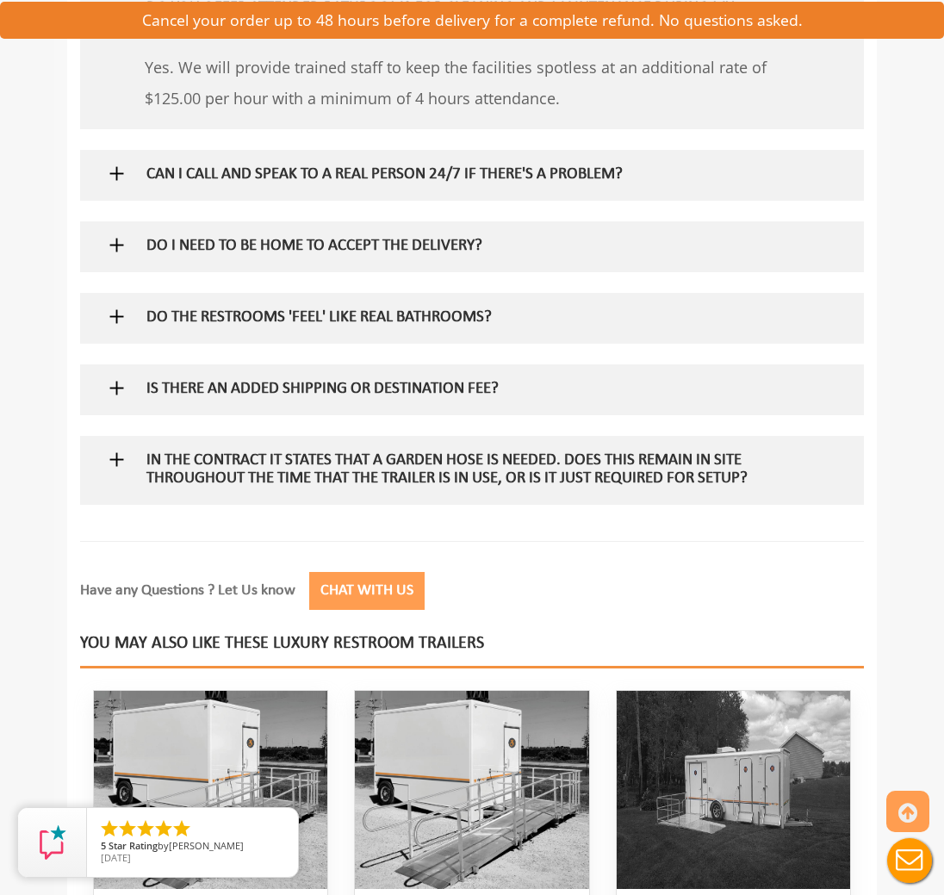
click at [492, 381] on h5 "IS THERE AN ADDED SHIPPING OR DESTINATION FEE?" at bounding box center [448, 390] width 605 height 18
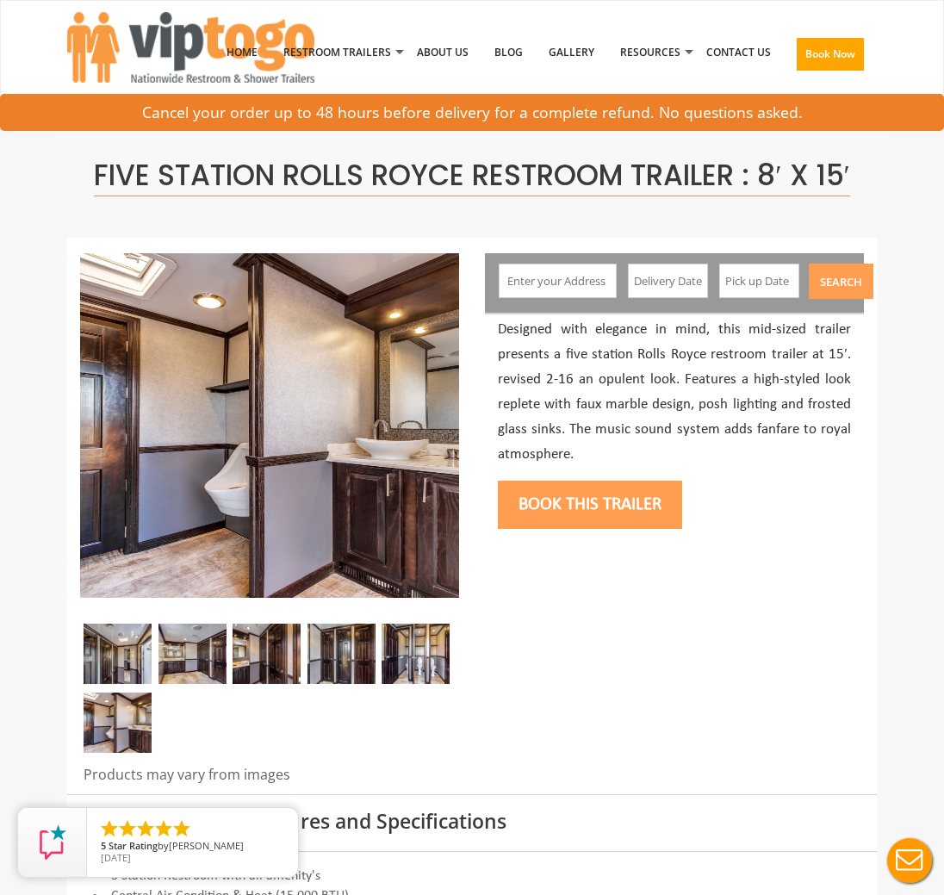
scroll to position [0, 0]
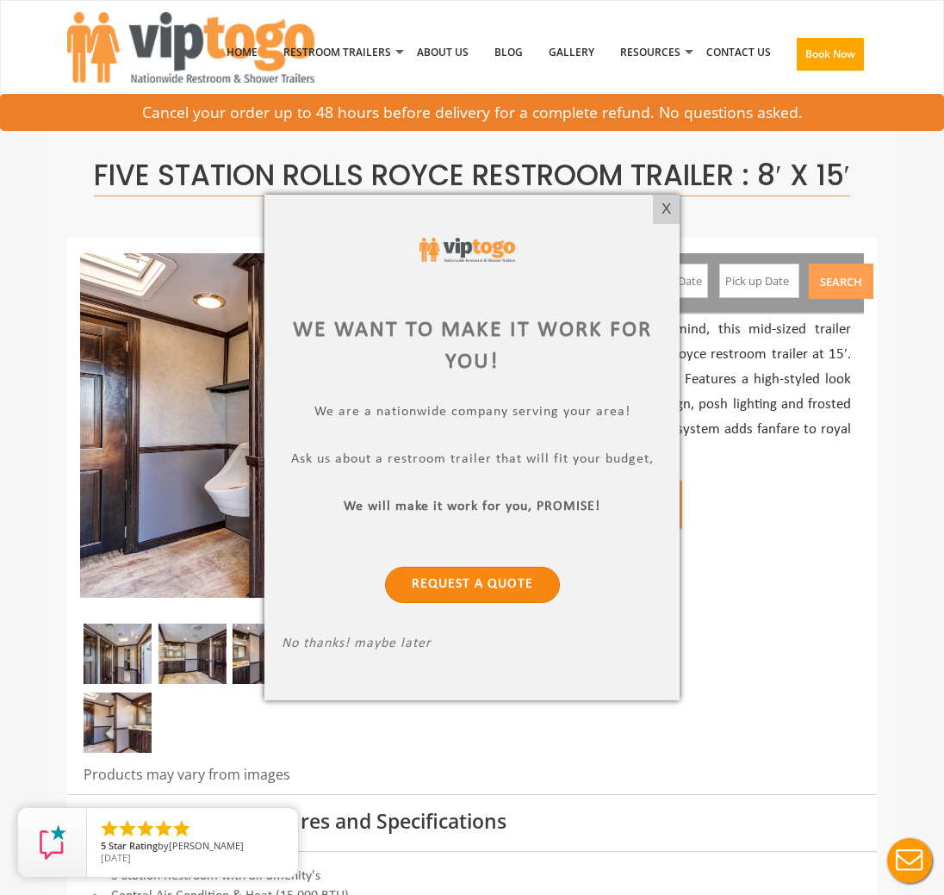
click at [500, 584] on link "Request a Quote" at bounding box center [472, 585] width 175 height 36
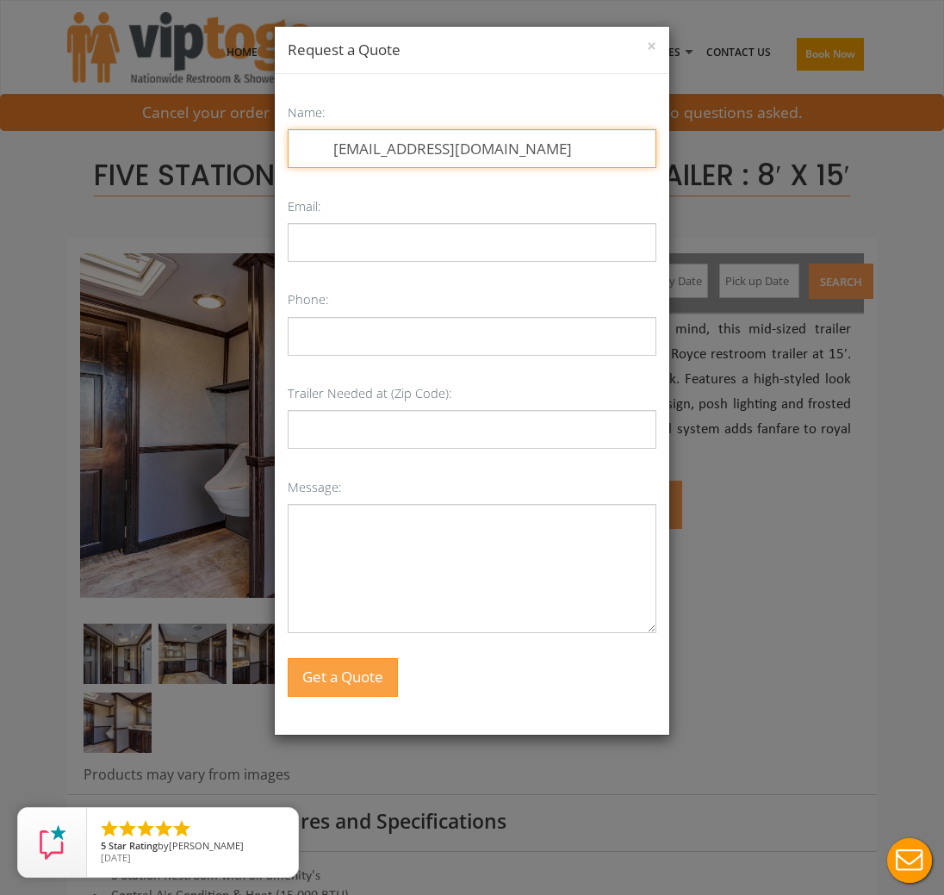
type input "mingui1@live.com"
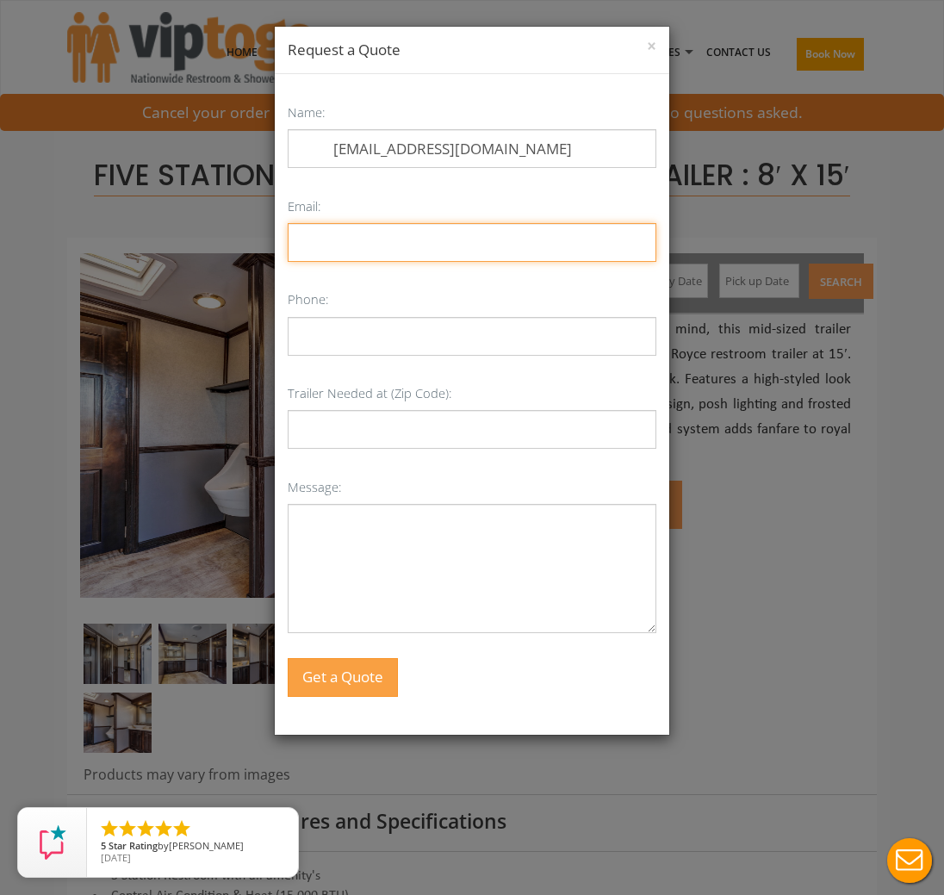
type input "mingui1@live.com"
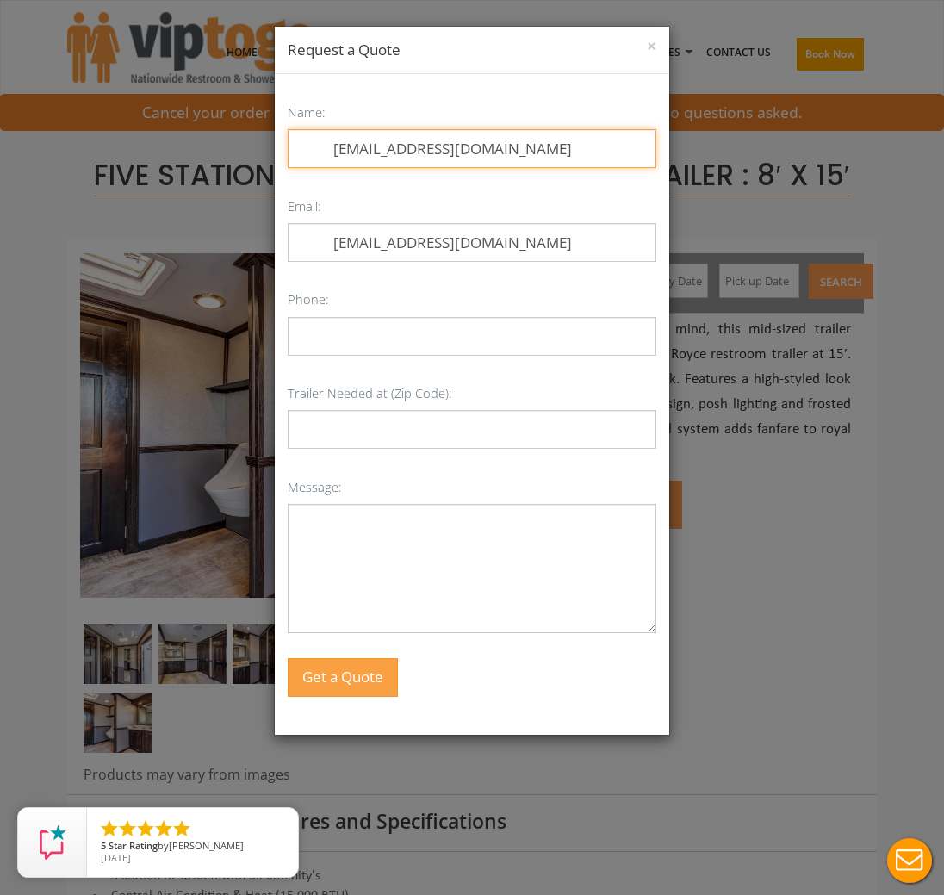
click at [478, 157] on input "mingui1@live.com" at bounding box center [472, 148] width 369 height 39
type input "m"
type input "Mingui Garcia"
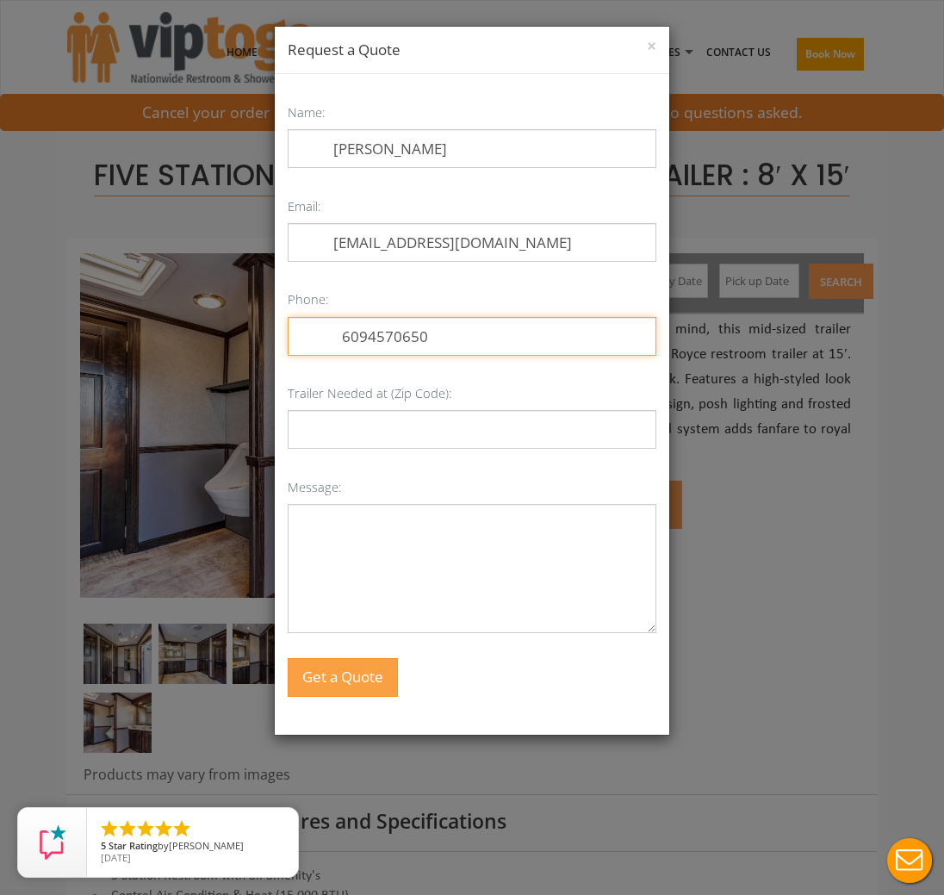
type input "6094570650"
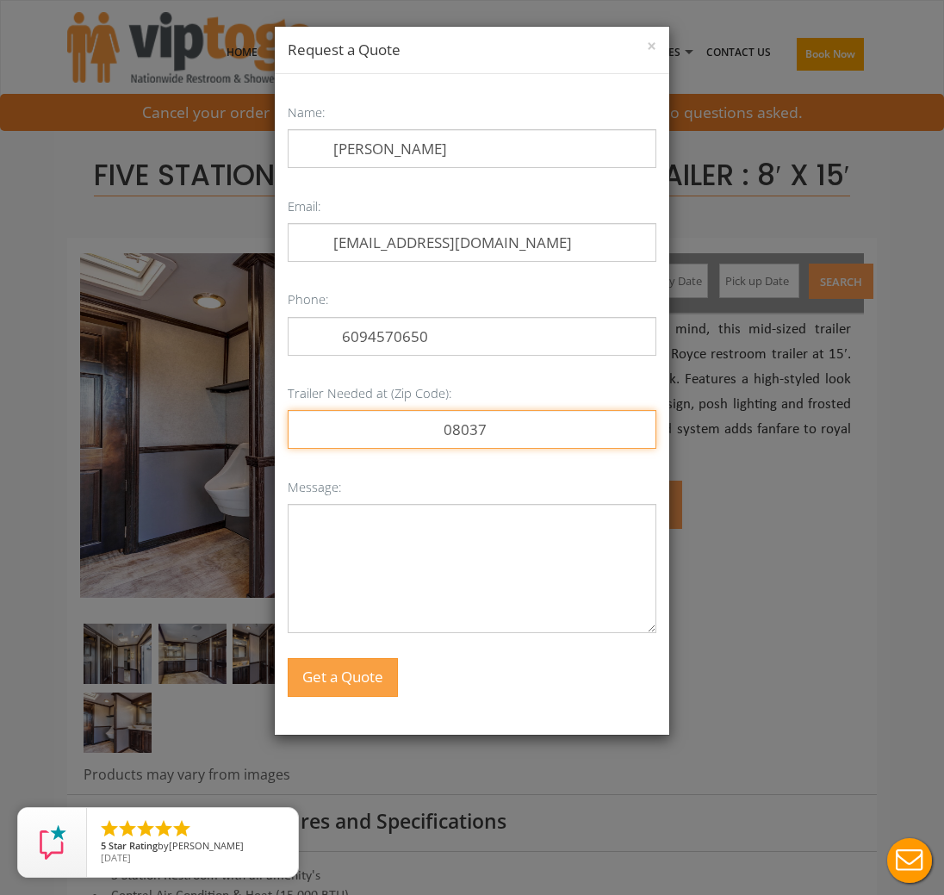
type input "08037"
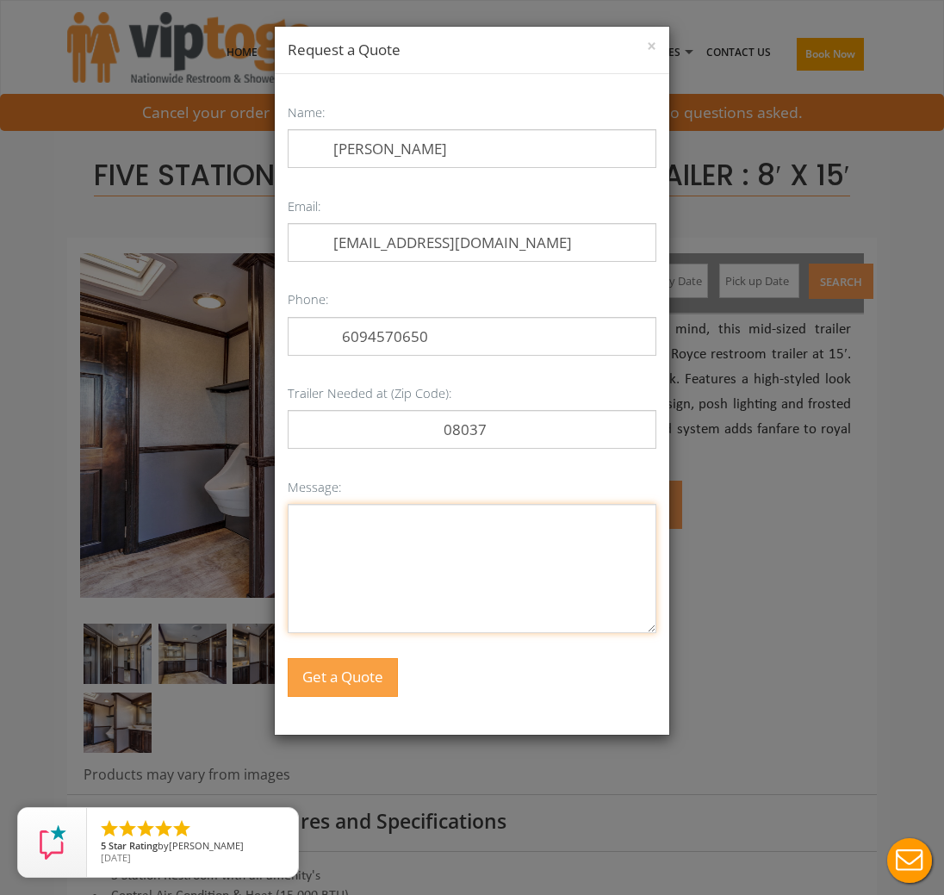
click at [383, 561] on textarea "Message:" at bounding box center [472, 568] width 369 height 129
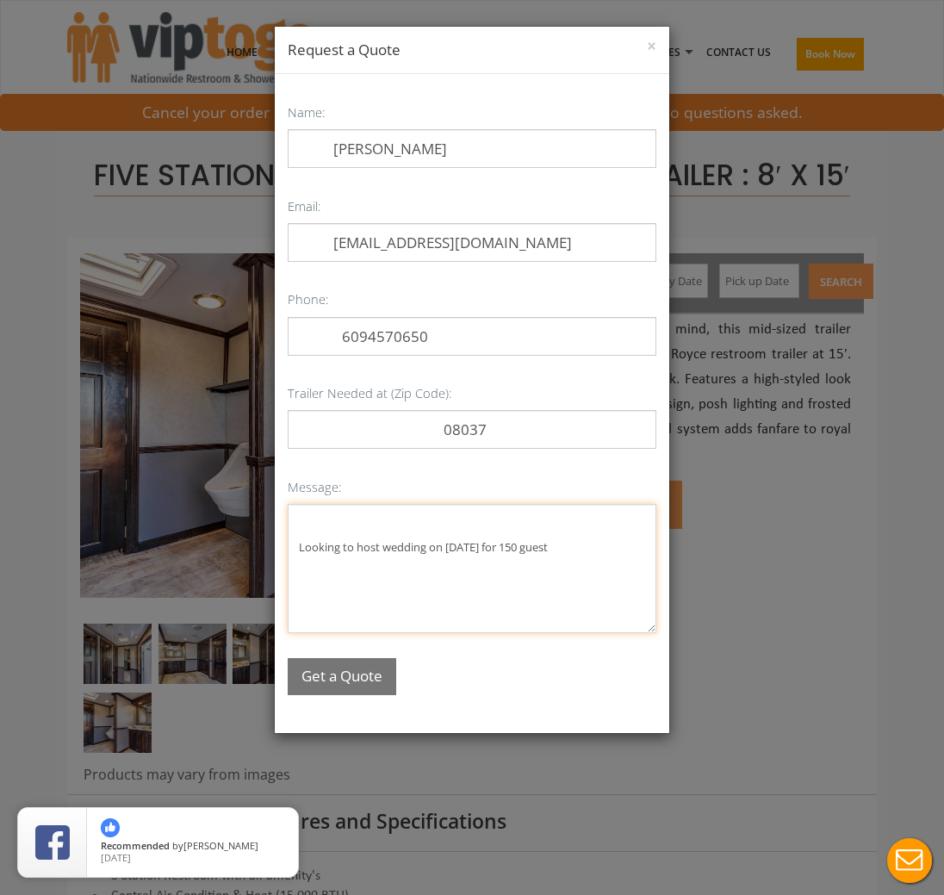
type textarea "Looking to host wedding on October 10, 2026 for 150 guest"
click at [376, 681] on button "Get a Quote" at bounding box center [342, 676] width 109 height 37
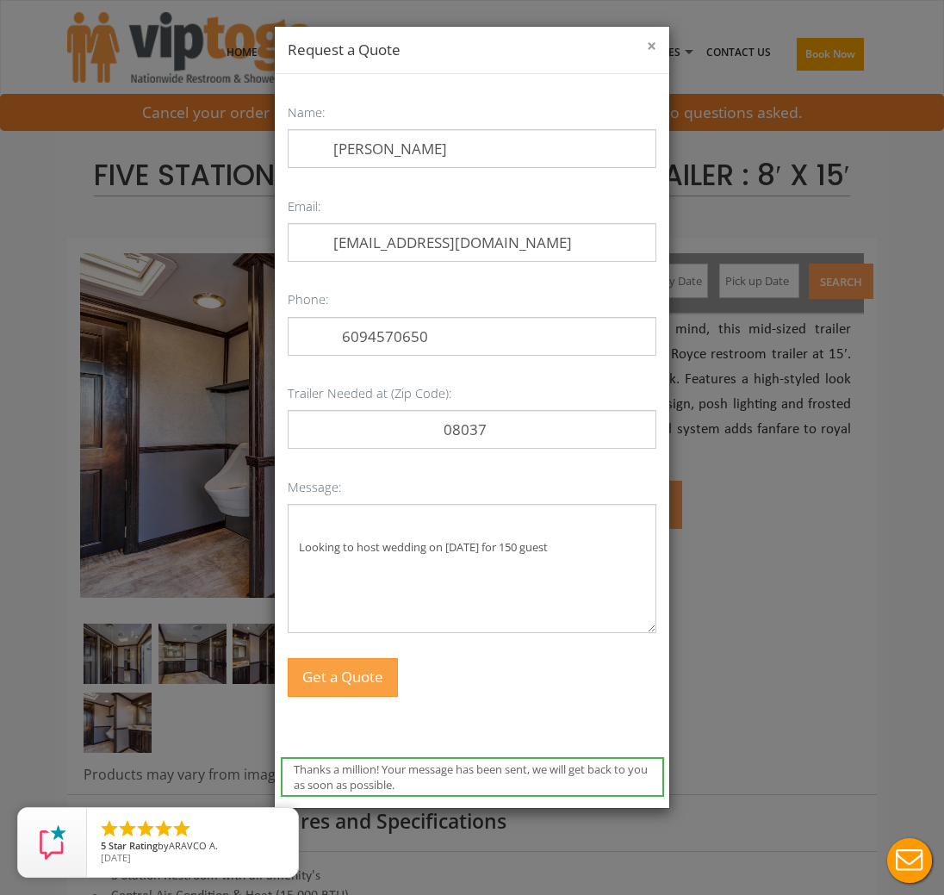
click at [653, 46] on button "×" at bounding box center [651, 46] width 9 height 17
